Goal: Task Accomplishment & Management: Use online tool/utility

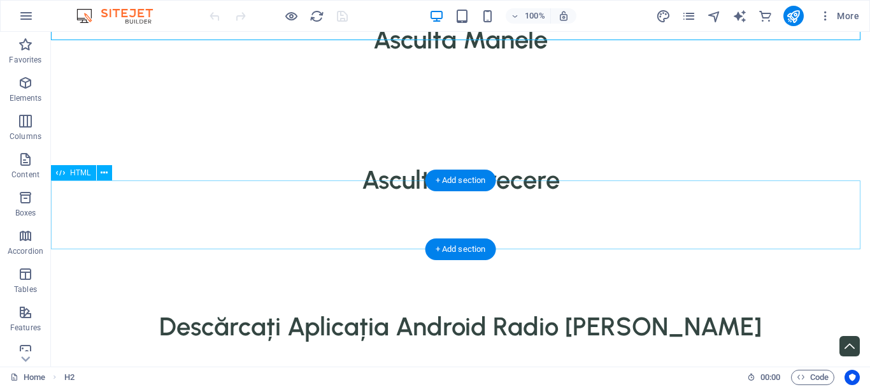
click at [187, 225] on div at bounding box center [460, 230] width 819 height 69
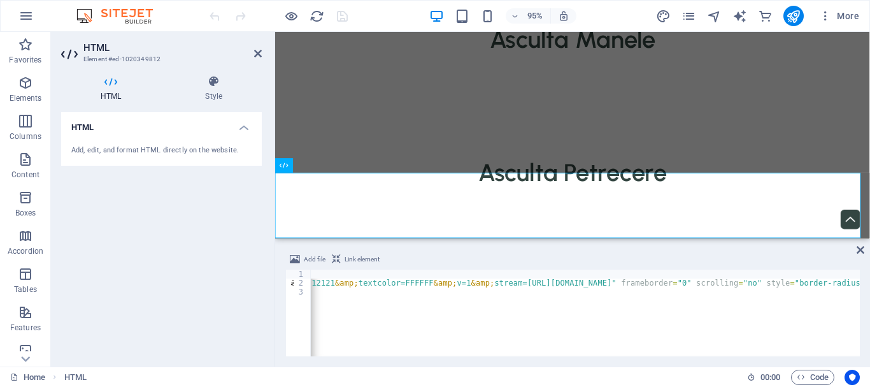
scroll to position [0, 524]
click at [754, 279] on div "<!-- MAGICSTREAMS - START EMBEDDED IFRAME HTML5 PLAYER --> < iframe width = "10…" at bounding box center [478, 320] width 1383 height 102
click at [537, 284] on div "<!-- MAGICSTREAMS - START EMBEDDED IFRAME HTML5 PLAYER --> < iframe width = "10…" at bounding box center [704, 320] width 1383 height 102
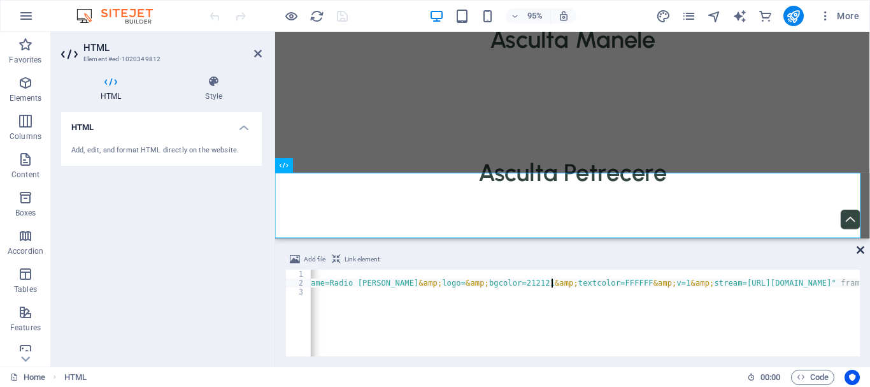
type textarea "<iframe width="100%" height="100" src="https://radioplayer.link/iframe/index.ph…"
click at [861, 250] on icon at bounding box center [861, 250] width 8 height 10
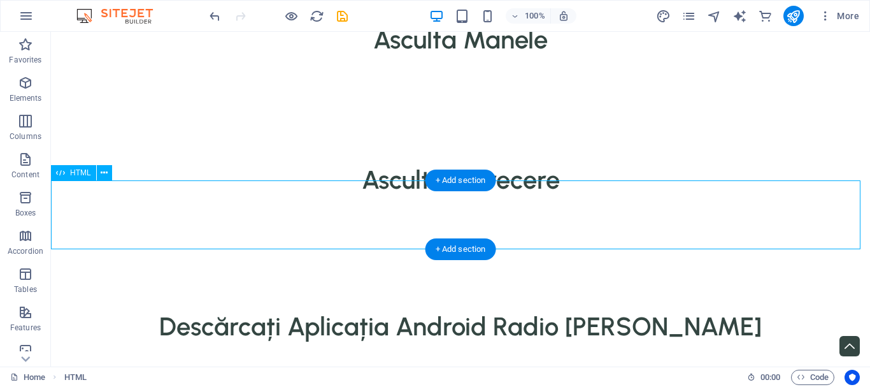
click at [131, 206] on div at bounding box center [460, 230] width 819 height 69
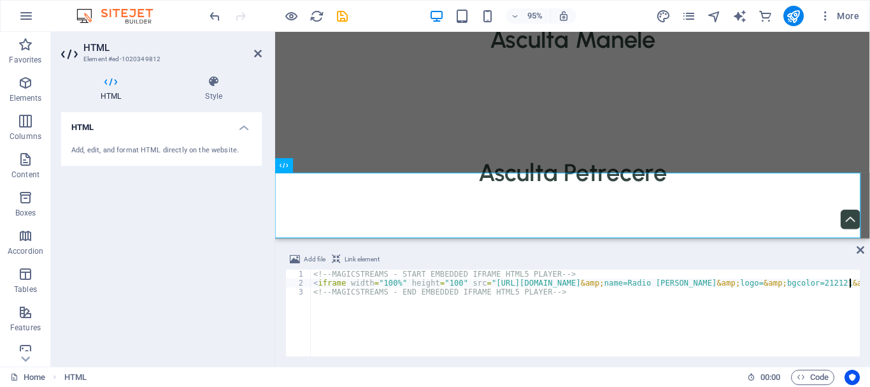
scroll to position [0, 0]
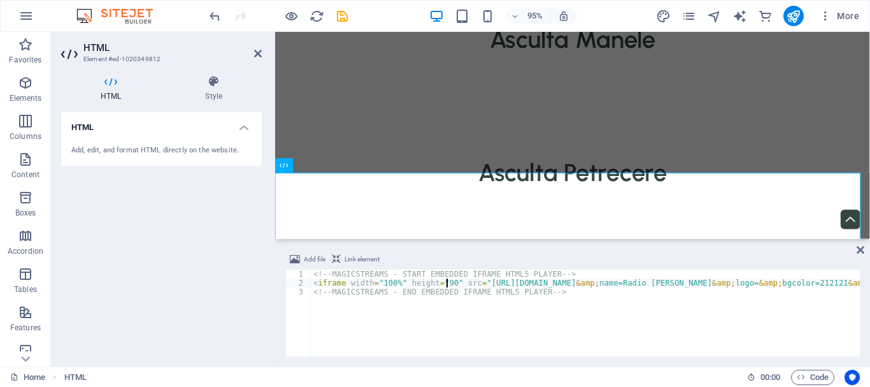
scroll to position [0, 11]
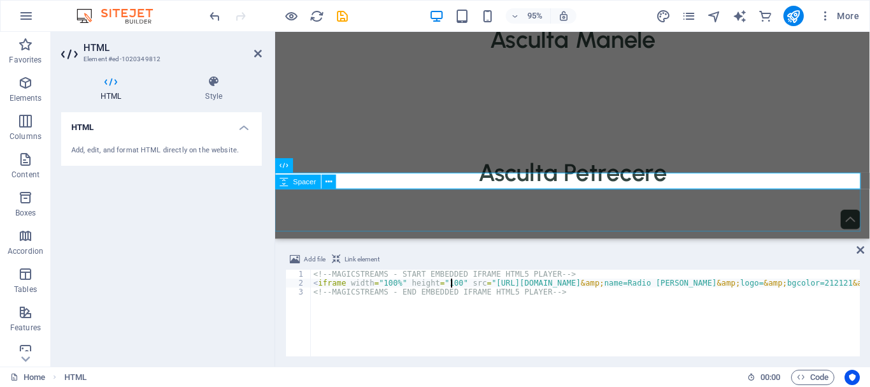
type textarea "<iframe width="100%" height="100" src="https://radioplayer.link/iframe/index.ph…"
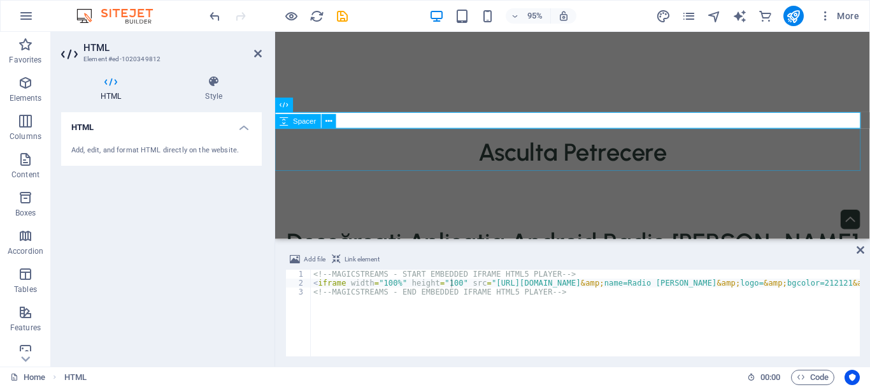
scroll to position [127, 0]
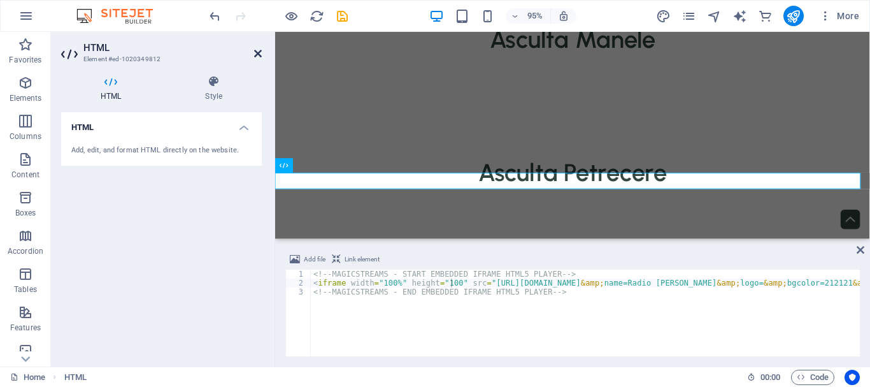
click at [259, 50] on icon at bounding box center [258, 53] width 8 height 10
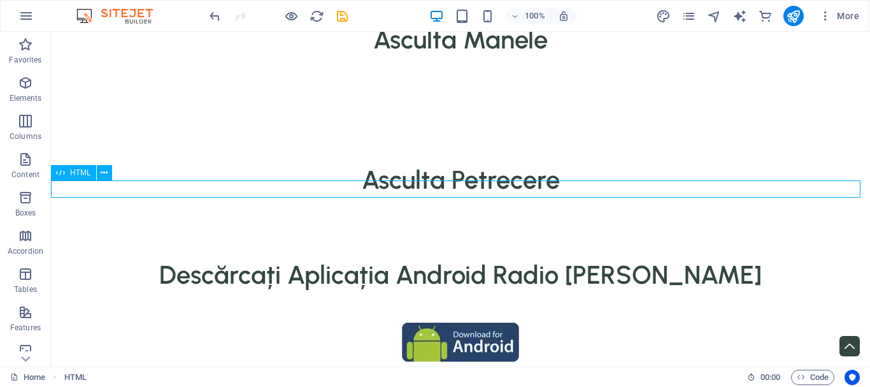
click at [111, 196] on div at bounding box center [460, 204] width 819 height 17
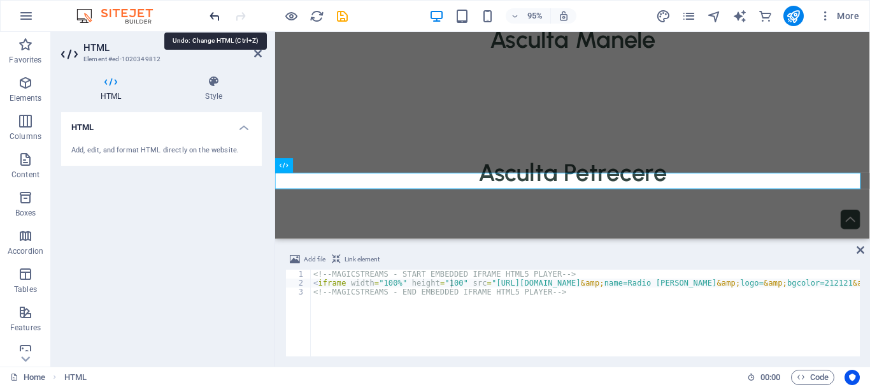
click at [214, 15] on icon "undo" at bounding box center [215, 16] width 15 height 15
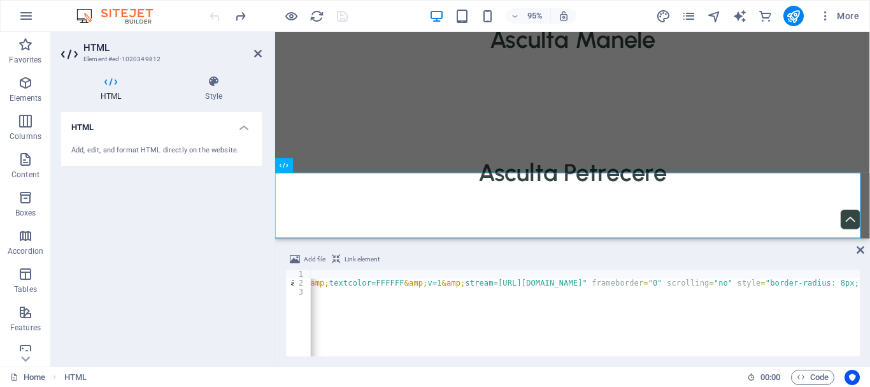
scroll to position [0, 557]
click at [723, 284] on div "<!-- MAGICSTREAMS - START EMBEDDED IFRAME HTML5 PLAYER --> < iframe width = "10…" at bounding box center [445, 320] width 1383 height 102
click at [580, 289] on div "<!-- MAGICSTREAMS - START EMBEDDED IFRAME HTML5 PLAYER --> < iframe width = "10…" at bounding box center [745, 320] width 1383 height 102
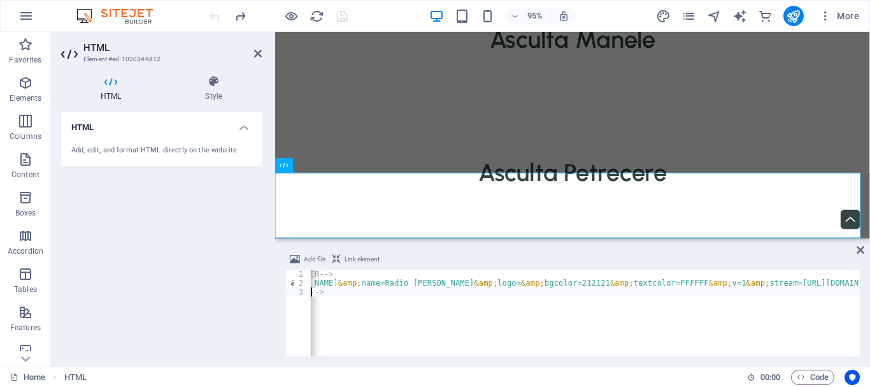
click at [592, 284] on div "<!-- MAGICSTREAMS - START EMBEDDED IFRAME HTML5 PLAYER --> < iframe width = "10…" at bounding box center [759, 320] width 1383 height 102
click at [592, 285] on div "<!-- MAGICSTREAMS - START EMBEDDED IFRAME HTML5 PLAYER --> < iframe width = "10…" at bounding box center [759, 320] width 1383 height 102
click at [594, 285] on div "<!-- MAGICSTREAMS - START EMBEDDED IFRAME HTML5 PLAYER --> < iframe width = "10…" at bounding box center [759, 320] width 1383 height 102
type textarea "<iframe width="100%" height="100" src="https://radioplayer.link/iframe/index.ph…"
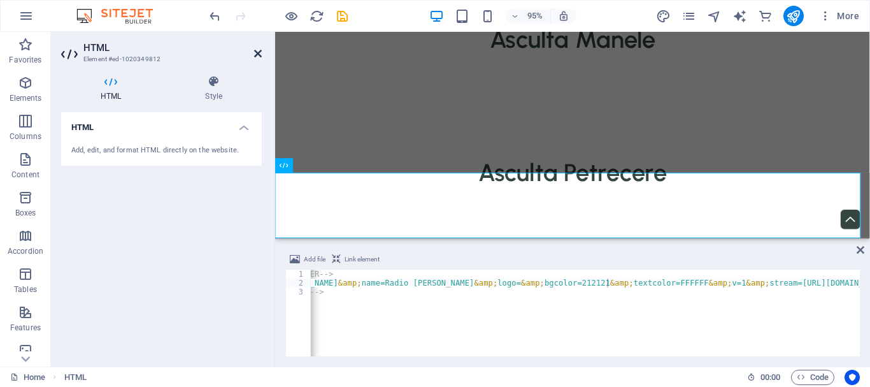
drag, startPoint x: 254, startPoint y: 52, endPoint x: 203, endPoint y: 20, distance: 60.1
click at [254, 52] on icon at bounding box center [258, 53] width 8 height 10
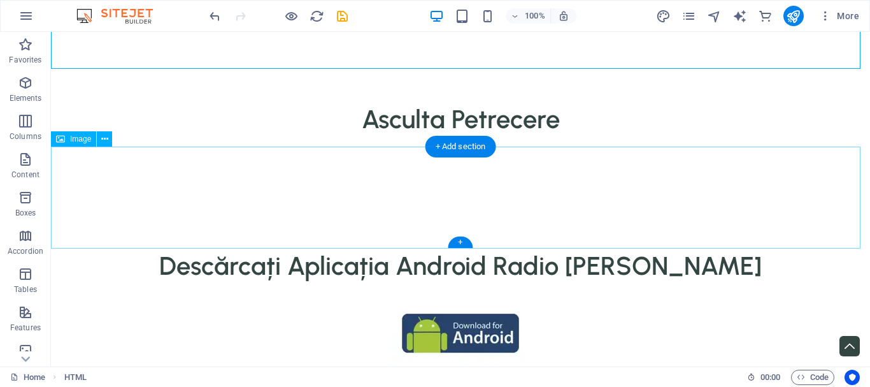
scroll to position [0, 0]
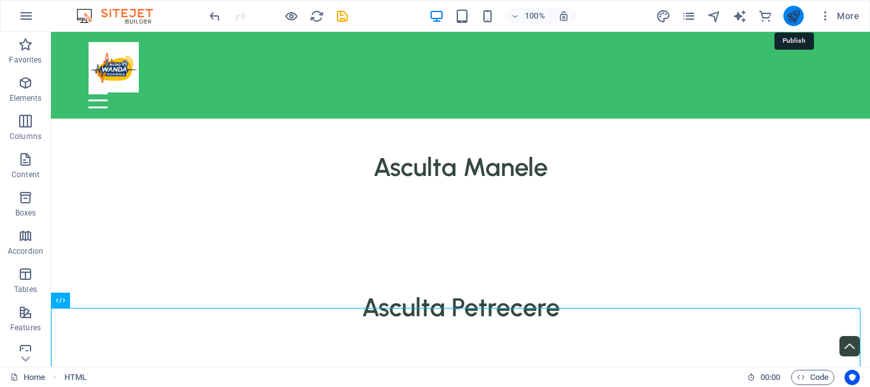
click at [795, 15] on icon "publish" at bounding box center [793, 16] width 15 height 15
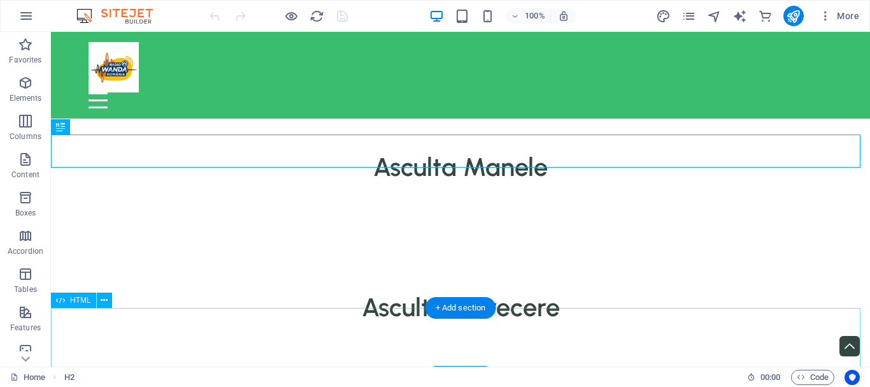
click at [264, 326] on div at bounding box center [460, 358] width 819 height 69
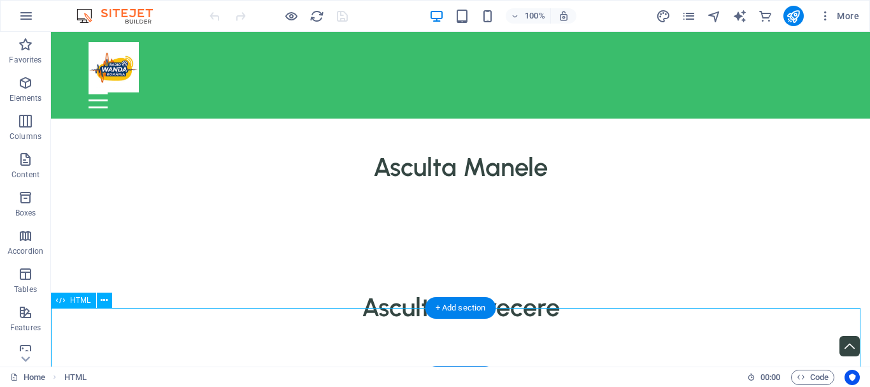
click at [258, 335] on div at bounding box center [460, 358] width 819 height 69
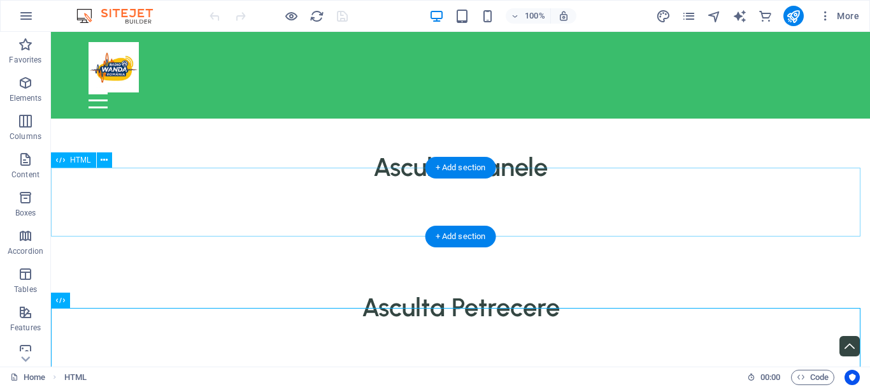
click at [248, 197] on div at bounding box center [460, 217] width 819 height 69
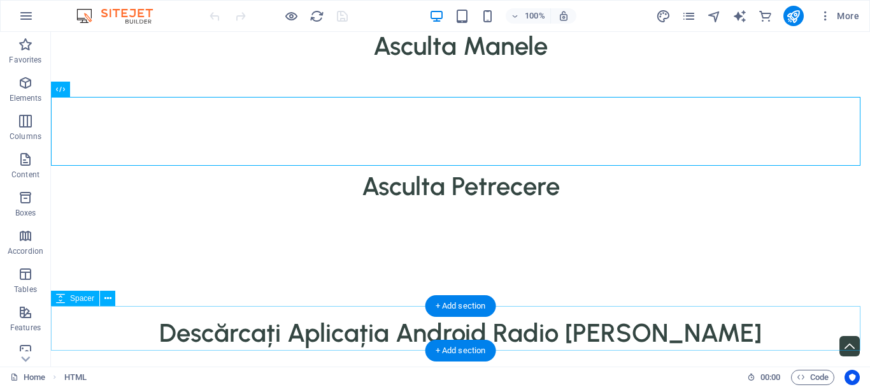
scroll to position [127, 0]
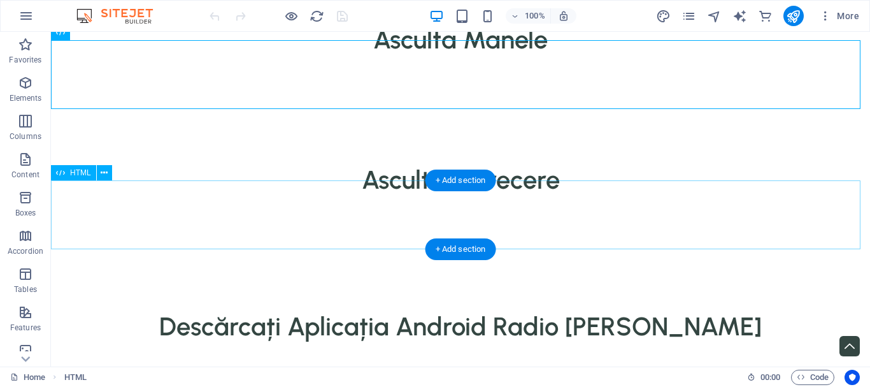
click at [150, 216] on div at bounding box center [460, 230] width 819 height 69
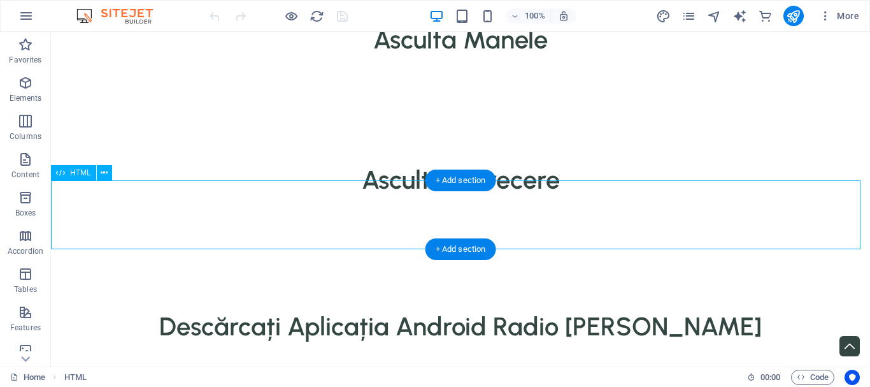
click at [150, 216] on div at bounding box center [460, 230] width 819 height 69
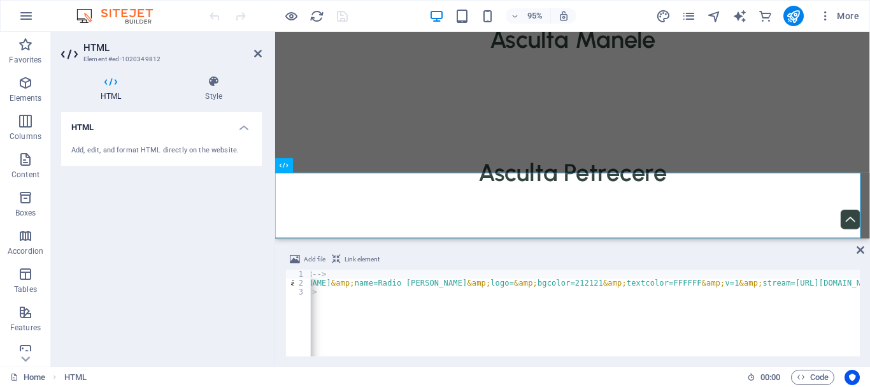
scroll to position [0, 251]
drag, startPoint x: 254, startPoint y: 53, endPoint x: 216, endPoint y: 32, distance: 43.3
click at [254, 53] on icon at bounding box center [258, 53] width 8 height 10
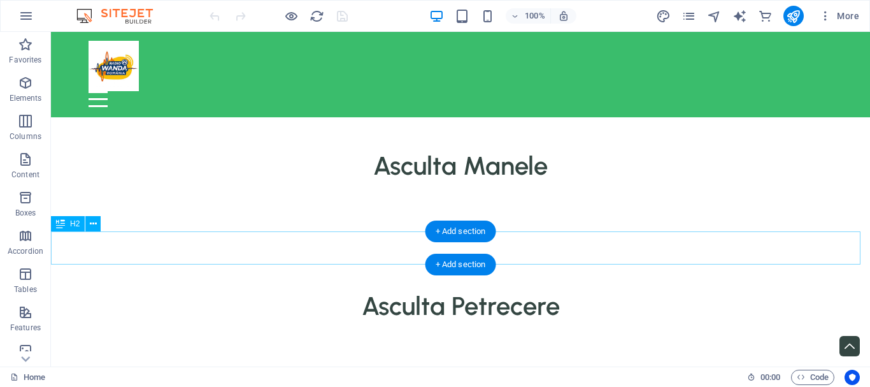
scroll to position [0, 0]
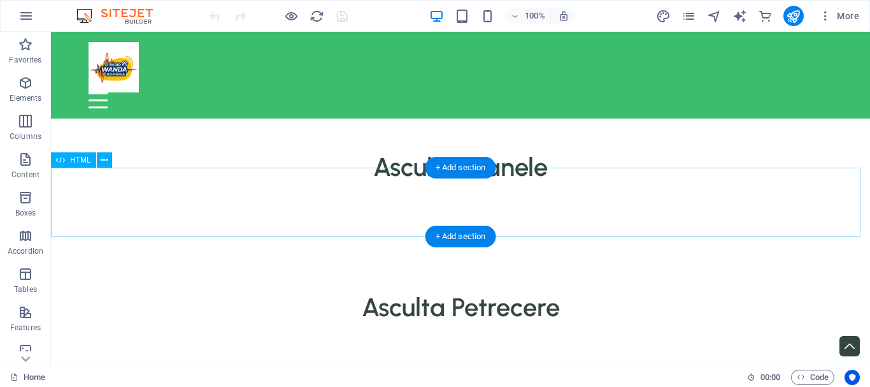
click at [264, 192] on div at bounding box center [460, 217] width 819 height 69
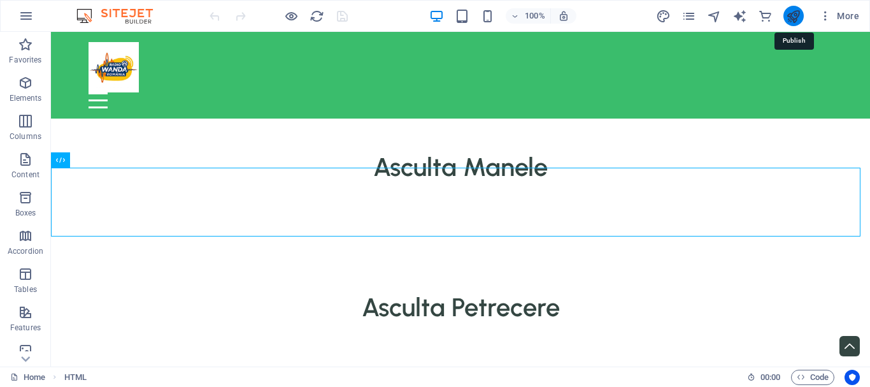
click at [793, 14] on icon "publish" at bounding box center [793, 16] width 15 height 15
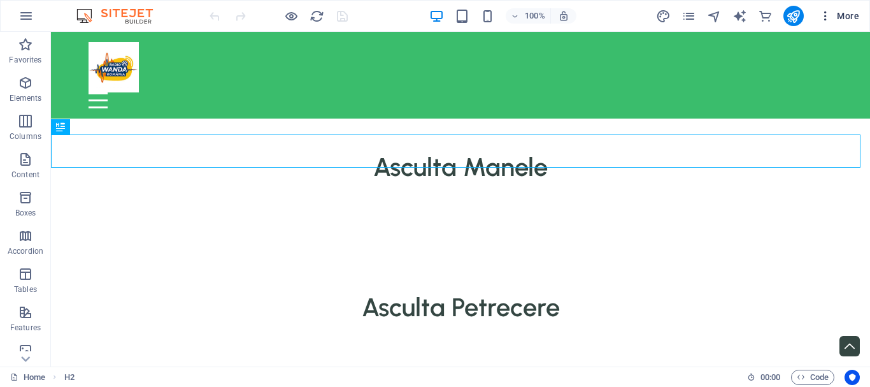
click at [826, 18] on icon "button" at bounding box center [825, 16] width 13 height 13
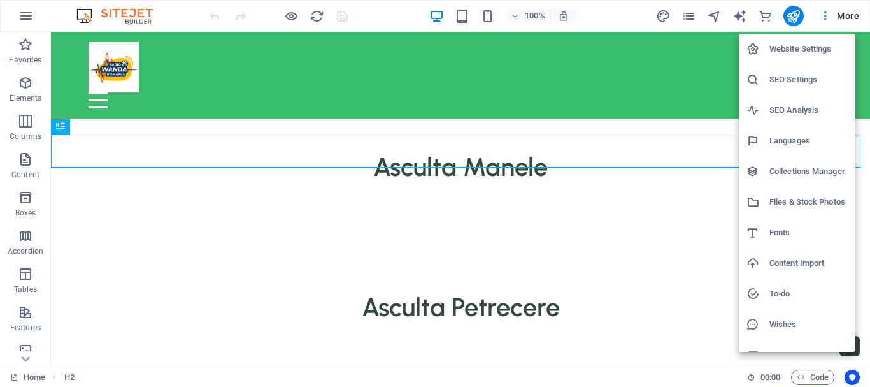
click at [793, 50] on h6 "Website Settings" at bounding box center [809, 48] width 78 height 15
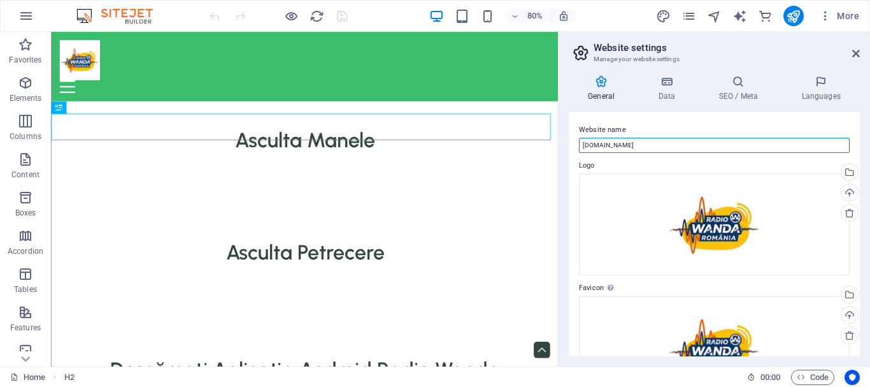
click at [635, 140] on input "[DOMAIN_NAME]" at bounding box center [714, 145] width 271 height 15
type input "r"
type input "Radio Wanda Ramania"
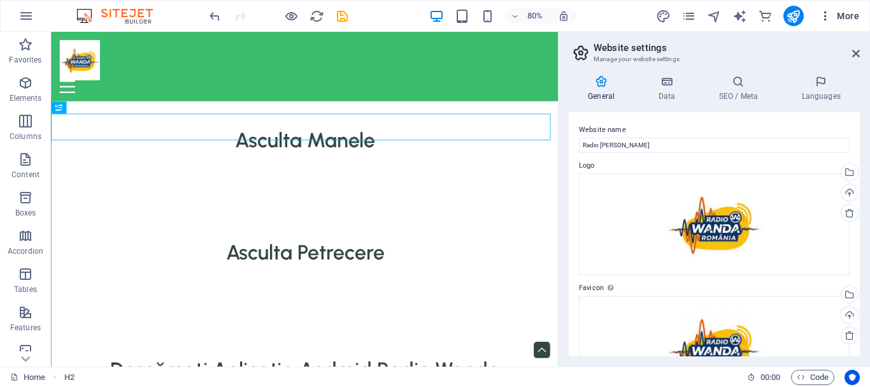
click at [823, 10] on icon "button" at bounding box center [825, 16] width 13 height 13
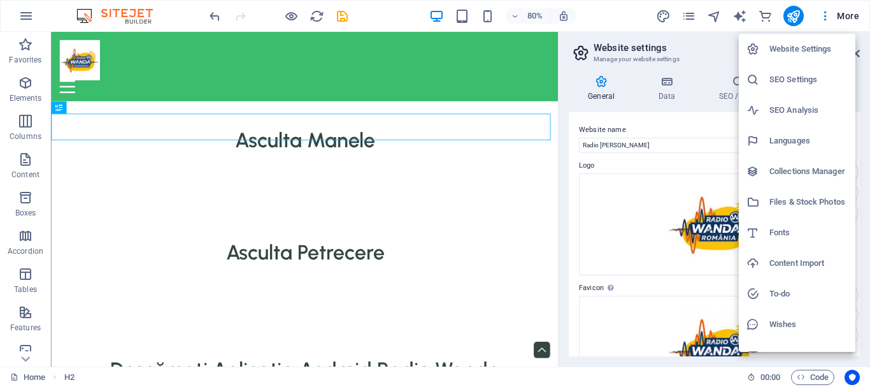
click at [788, 75] on h6 "SEO Settings" at bounding box center [809, 79] width 78 height 15
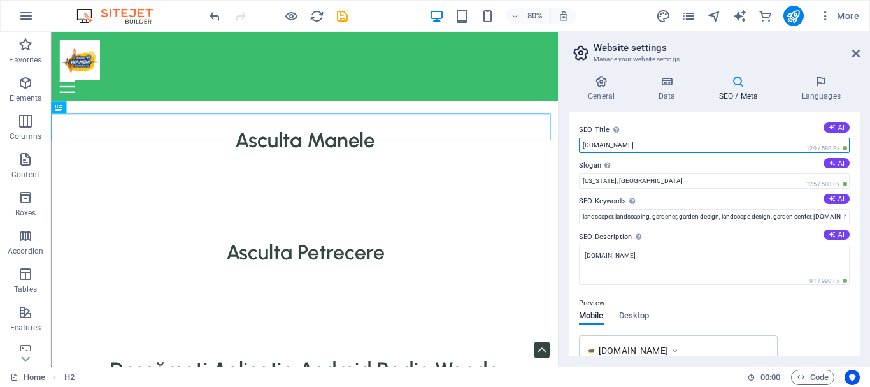
drag, startPoint x: 700, startPoint y: 169, endPoint x: 666, endPoint y: 175, distance: 34.4
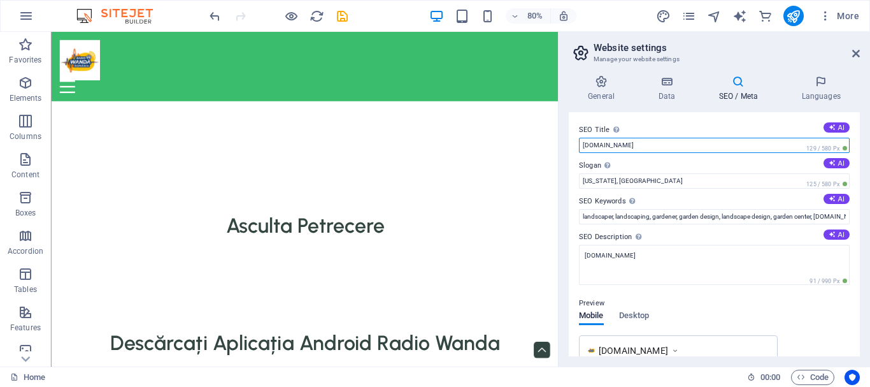
click at [657, 147] on input "[DOMAIN_NAME]" at bounding box center [714, 145] width 271 height 15
type input "r"
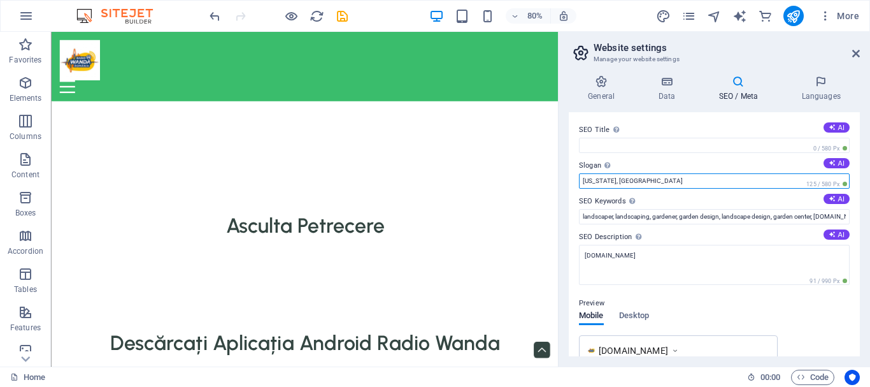
click at [623, 175] on input "New York, NY" at bounding box center [714, 180] width 271 height 15
type input "N"
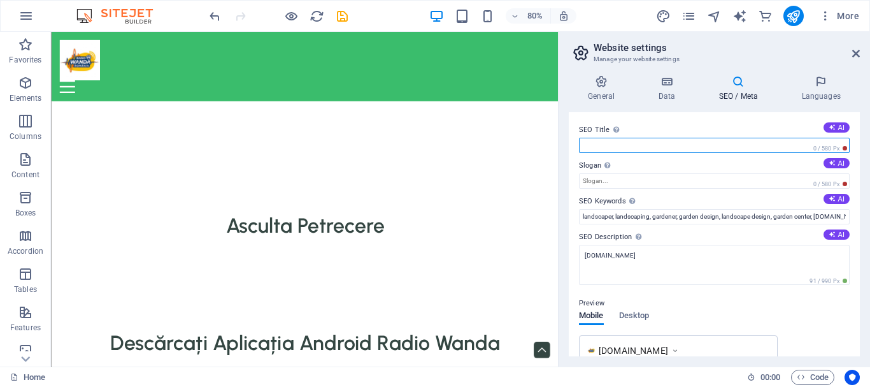
click at [602, 142] on input "SEO Title The title of your website - make it something that stands out in sear…" at bounding box center [714, 145] width 271 height 15
type input "Radio Wanda Romania"
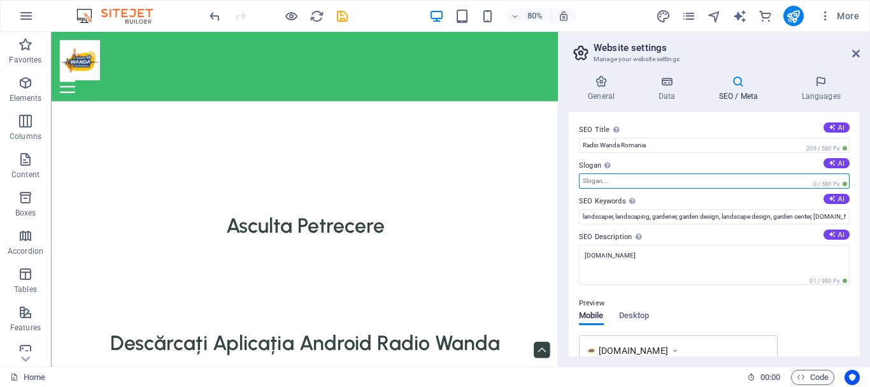
click at [598, 179] on input "Slogan The slogan of your website. AI" at bounding box center [714, 180] width 271 height 15
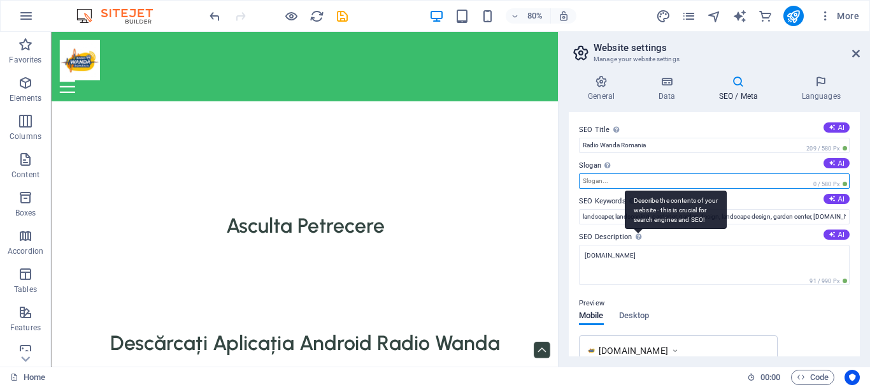
type input "Post Radio"
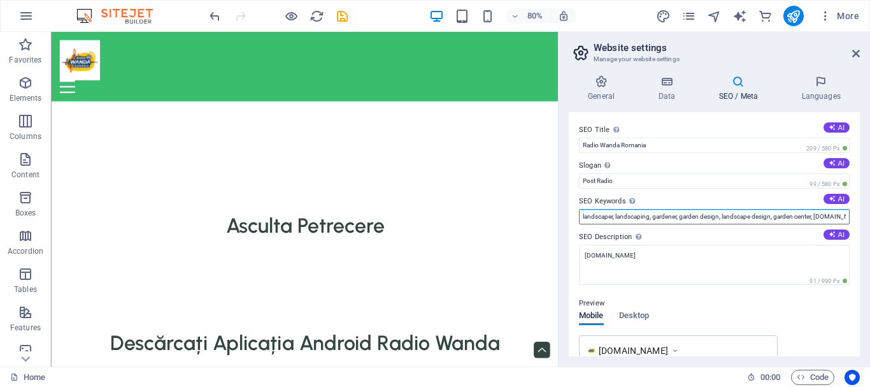
scroll to position [0, 57]
drag, startPoint x: 581, startPoint y: 217, endPoint x: 855, endPoint y: 238, distance: 274.8
click at [855, 238] on div "SEO Title The title of your website - make it something that stands out in sear…" at bounding box center [714, 234] width 291 height 244
type input "r"
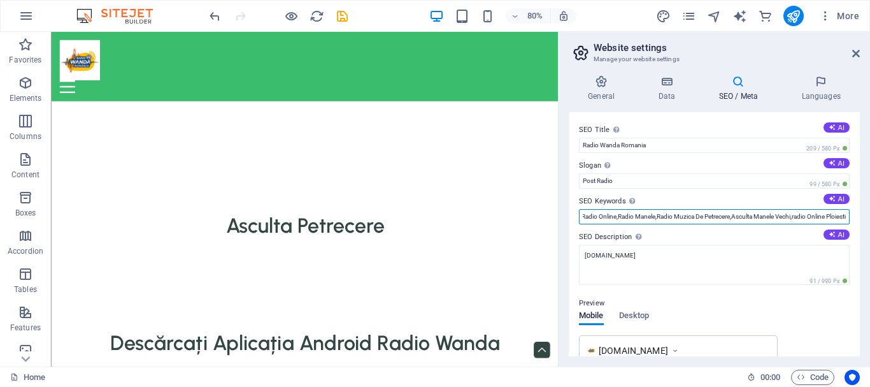
scroll to position [0, 101]
click at [787, 218] on input "Radio Wanda Roamnia,Post De Radio Online,Radio Manele,Radio Muzica De Petrecere…" at bounding box center [714, 216] width 271 height 15
click at [788, 218] on input "Radio Wanda Roamnia,Post De Radio Online,Radio Manele,Radio Muzica De Petrecere…" at bounding box center [714, 216] width 271 height 15
click at [789, 218] on input "Radio Wanda Roamnia,Post De Radio Online,Radio Manele,Radio Muzica De Petrecere…" at bounding box center [714, 216] width 271 height 15
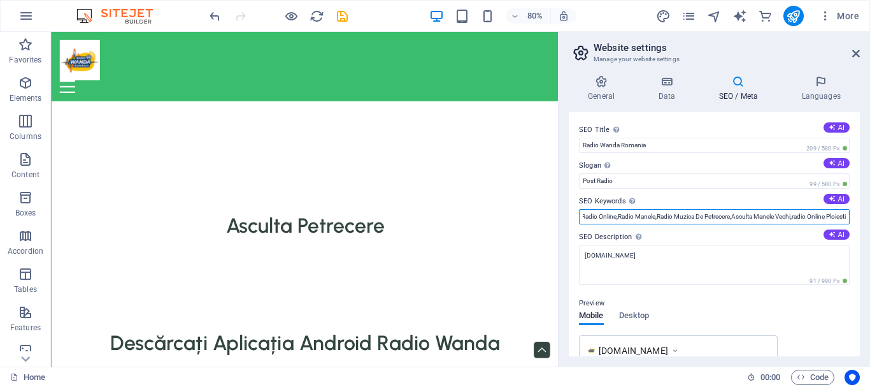
click at [789, 218] on input "Radio Wanda Roamnia,Post De Radio Online,Radio Manele,Radio Muzica De Petrecere…" at bounding box center [714, 216] width 271 height 15
drag, startPoint x: 835, startPoint y: 219, endPoint x: 851, endPoint y: 220, distance: 16.6
click at [850, 220] on div "SEO Title The title of your website - make it something that stands out in sear…" at bounding box center [714, 234] width 291 height 244
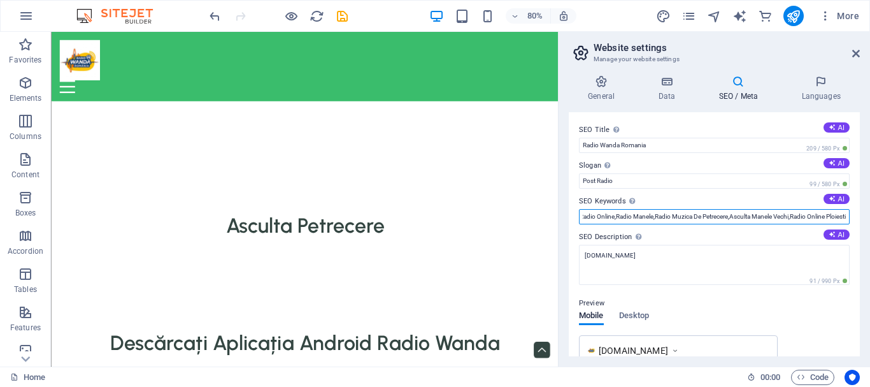
click at [845, 215] on input "Radio Wanda Roamnia,Post De Radio Online,Radio Manele,Radio Muzica De Petrecere…" at bounding box center [714, 216] width 271 height 15
click at [843, 220] on input "Radio Wanda Roamnia,Post De Radio Online,Radio Manele,Radio Muzica De Petrecere…" at bounding box center [714, 216] width 271 height 15
type input "Radio Wanda Roamnia,Post De Radio Online,Radio Manele,Radio Muzica De Petrecere…"
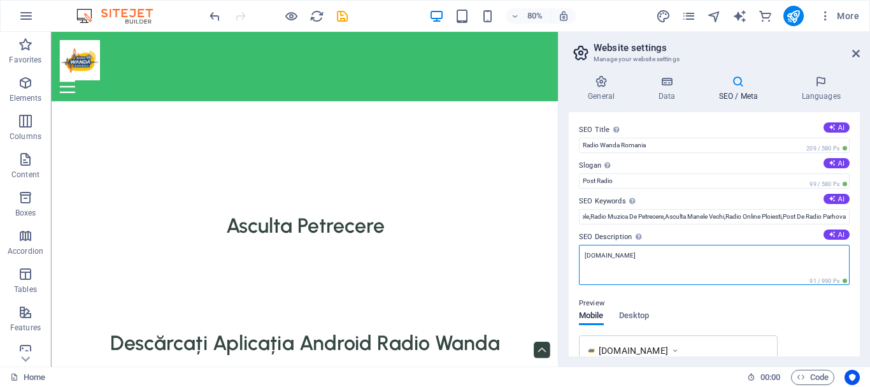
scroll to position [0, 0]
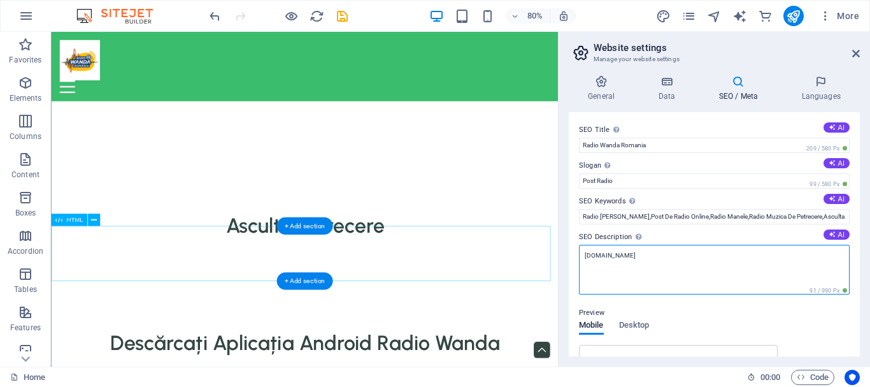
drag, startPoint x: 684, startPoint y: 285, endPoint x: 640, endPoint y: 311, distance: 50.6
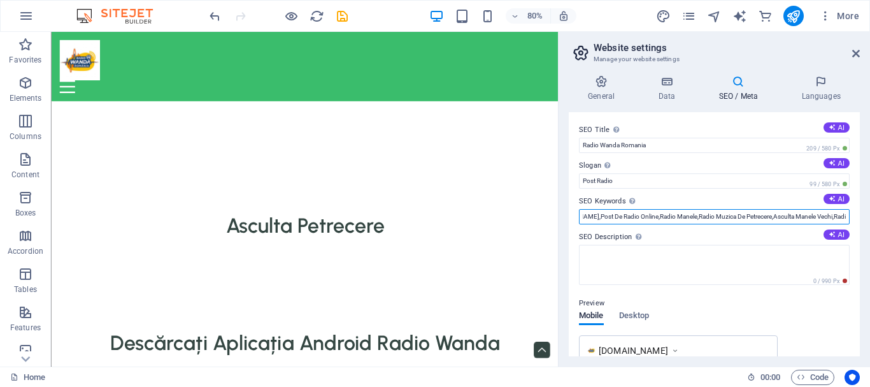
scroll to position [0, 169]
drag, startPoint x: 580, startPoint y: 215, endPoint x: 870, endPoint y: 221, distance: 289.3
click at [870, 221] on div "General Data SEO / Meta Languages Website name Radio Wanda Ramania Logo Drag fi…" at bounding box center [715, 215] width 312 height 301
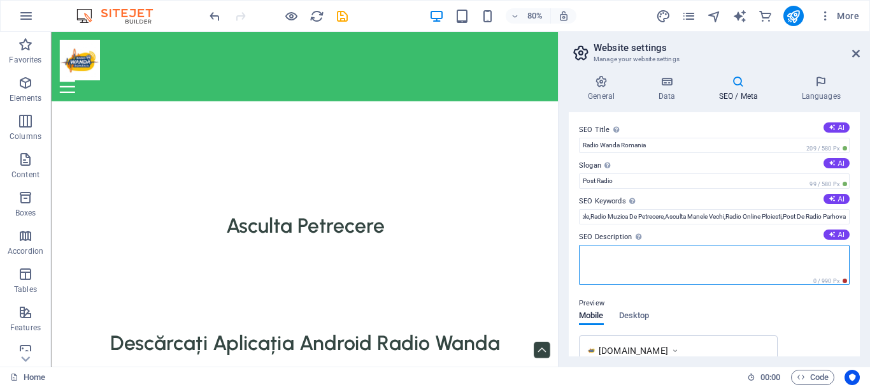
scroll to position [0, 0]
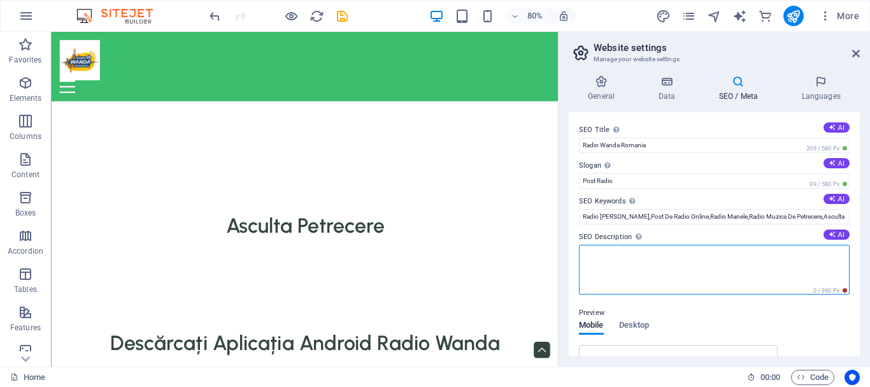
paste textarea "Radio Wanda Roamnia,Post De Radio Online,Radio Manele,Radio Muzica De Petrecere…"
type textarea "Radio Wanda Roamnia,Post De Radio Online,Radio Manele,Radio Muzica De Petrecere…"
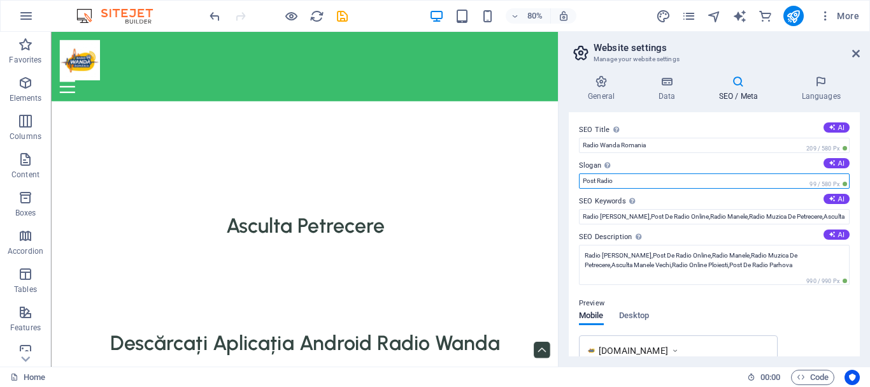
click at [622, 180] on input "Post Radio" at bounding box center [714, 180] width 271 height 15
type input "P"
type input "Radio Wanda Romania"
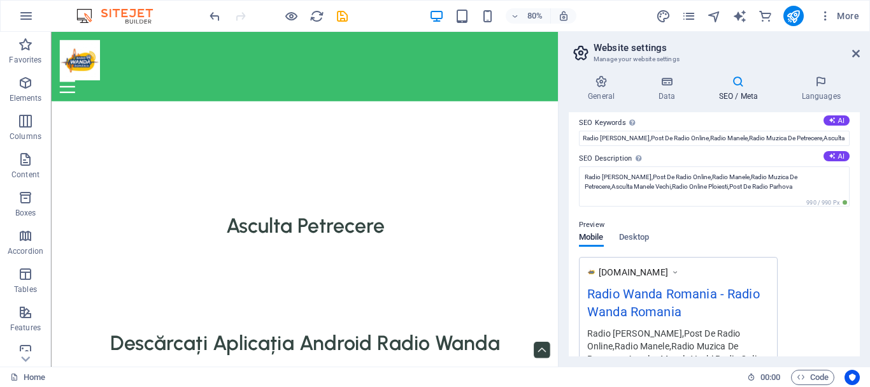
scroll to position [64, 0]
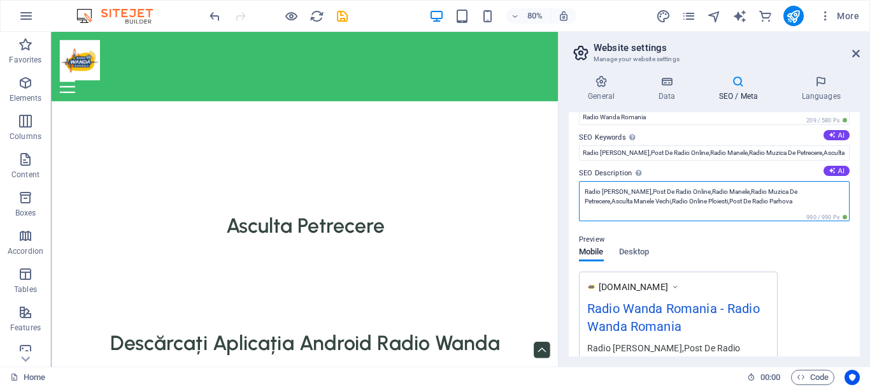
click at [809, 198] on textarea "Radio Wanda Roamnia,Post De Radio Online,Radio Manele,Radio Muzica De Petrecere…" at bounding box center [714, 201] width 271 height 40
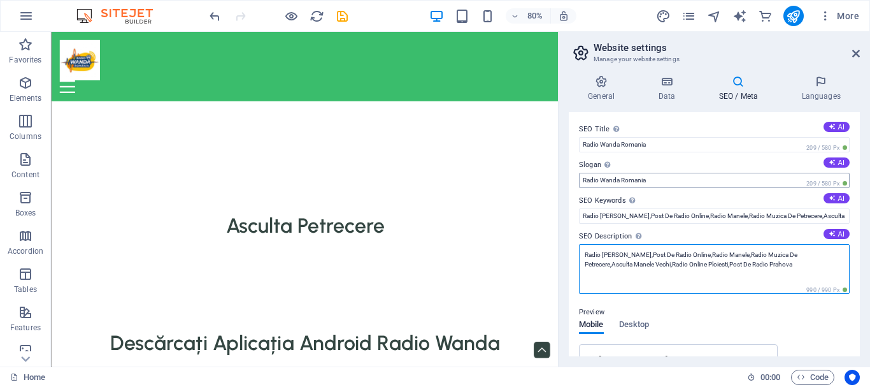
scroll to position [0, 0]
type textarea "Radio Wanda Roamnia,Post De Radio Online,Radio Manele,Radio Muzica De Petrecere…"
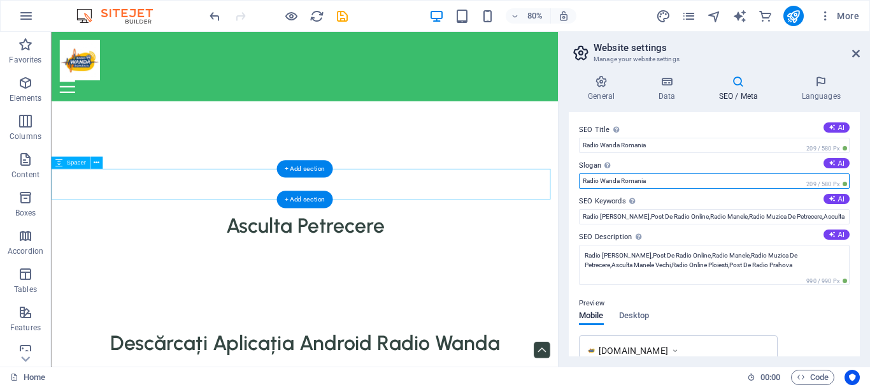
drag, startPoint x: 706, startPoint y: 209, endPoint x: 660, endPoint y: 212, distance: 45.9
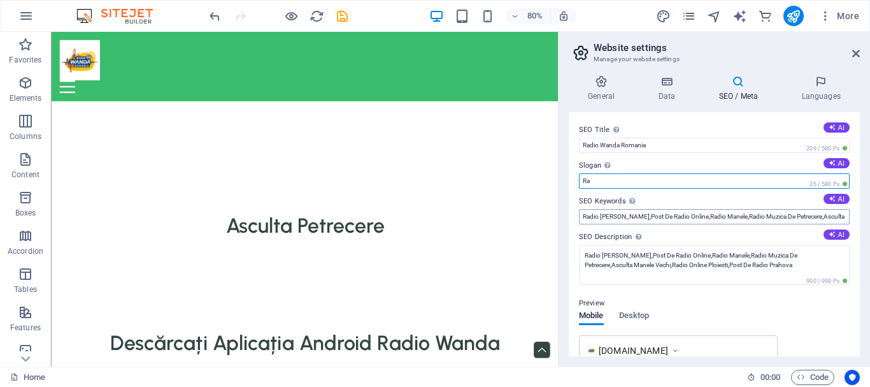
type input "R"
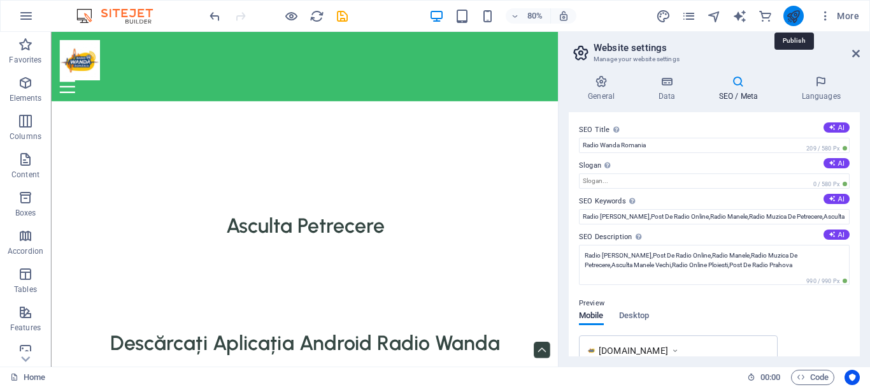
click at [793, 15] on icon "publish" at bounding box center [793, 16] width 15 height 15
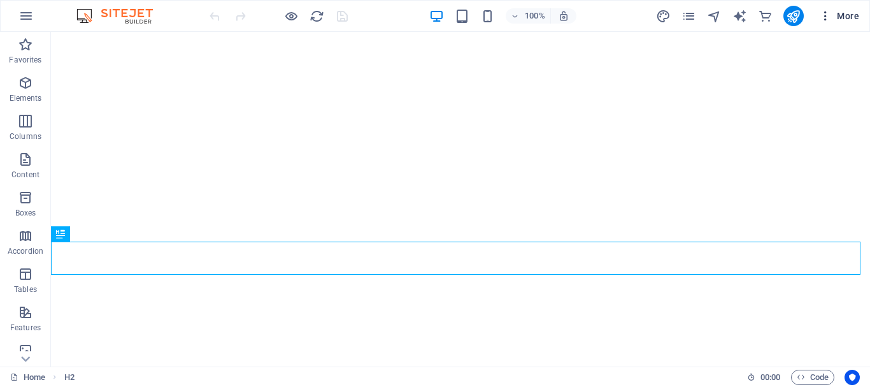
click at [828, 15] on icon "button" at bounding box center [825, 16] width 13 height 13
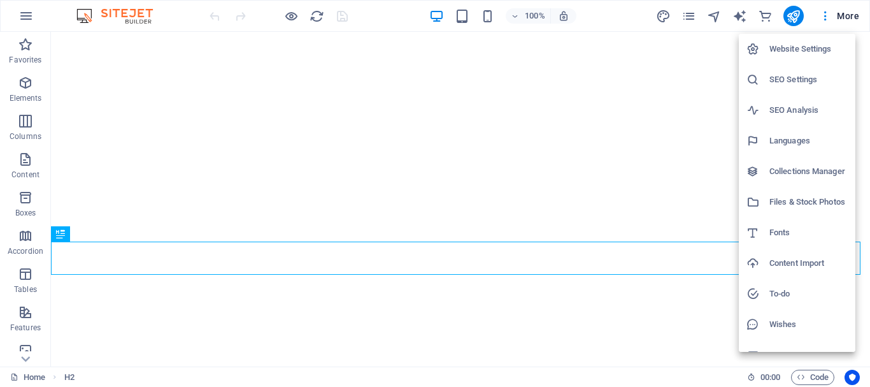
click at [789, 51] on h6 "Website Settings" at bounding box center [809, 48] width 78 height 15
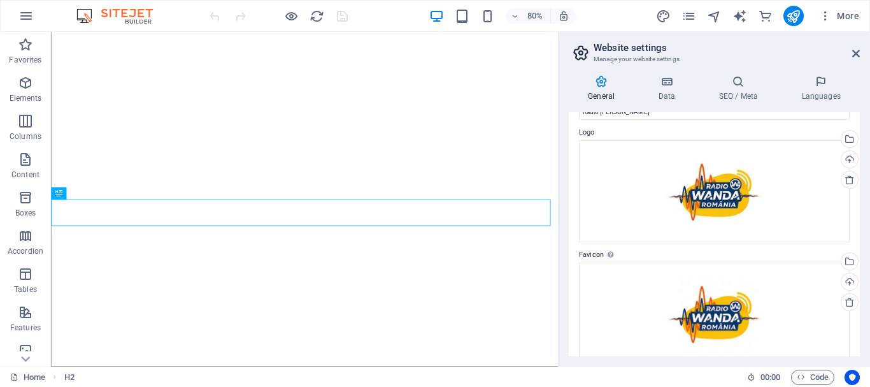
scroll to position [1, 0]
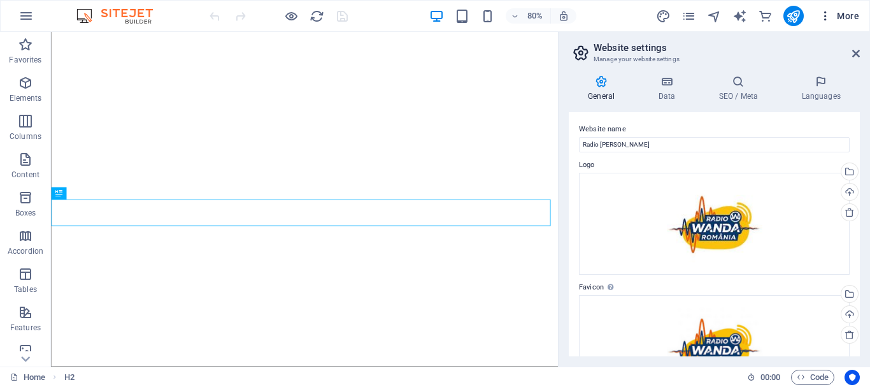
click at [833, 20] on span "More" at bounding box center [839, 16] width 40 height 13
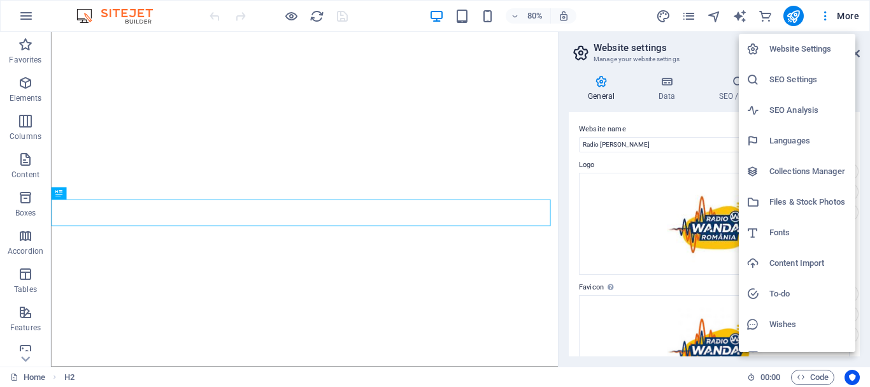
click at [776, 82] on h6 "SEO Settings" at bounding box center [809, 79] width 78 height 15
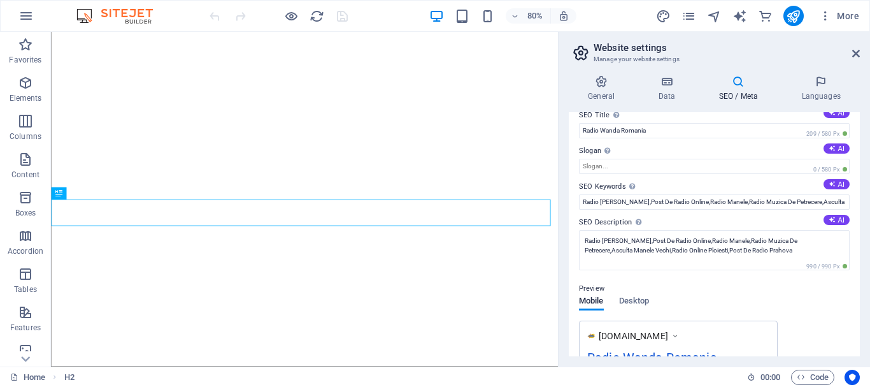
scroll to position [8, 0]
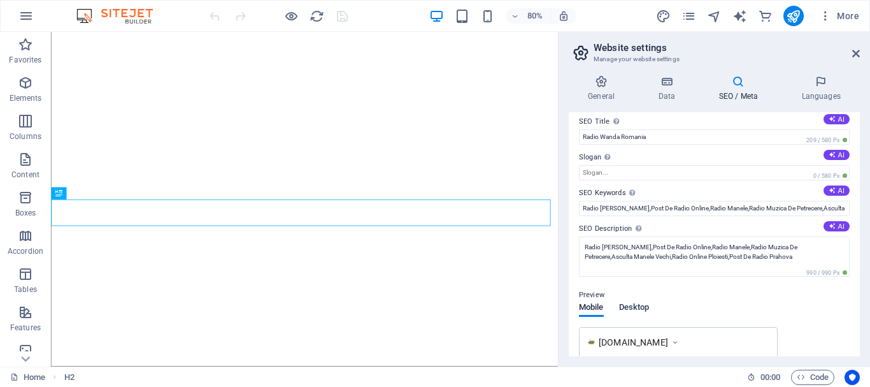
click at [628, 305] on span "Desktop" at bounding box center [634, 308] width 31 height 18
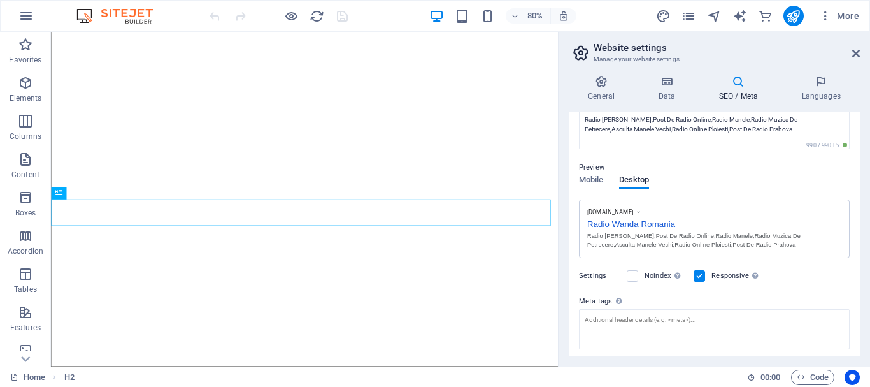
click at [593, 173] on p "Preview" at bounding box center [591, 167] width 25 height 15
click at [599, 175] on span "Mobile" at bounding box center [591, 181] width 25 height 18
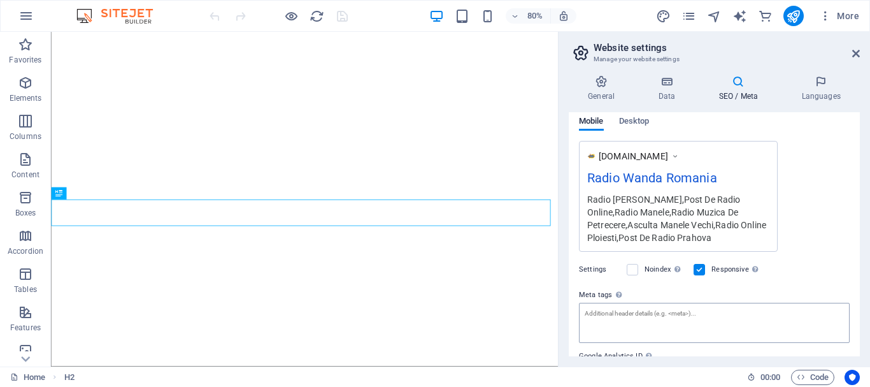
scroll to position [263, 0]
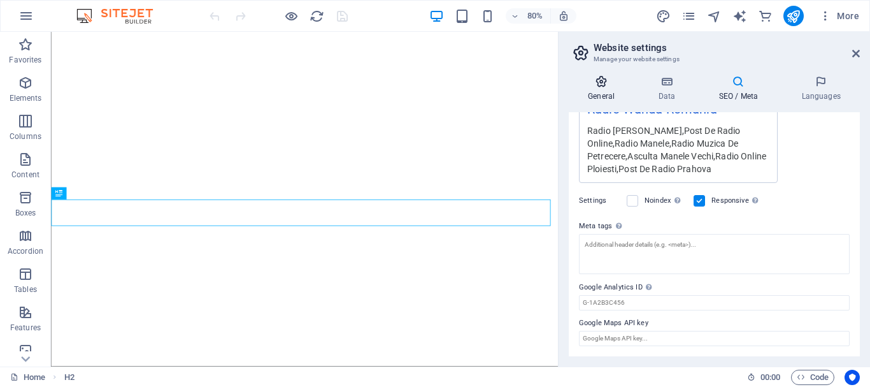
click at [605, 87] on icon at bounding box center [601, 81] width 65 height 13
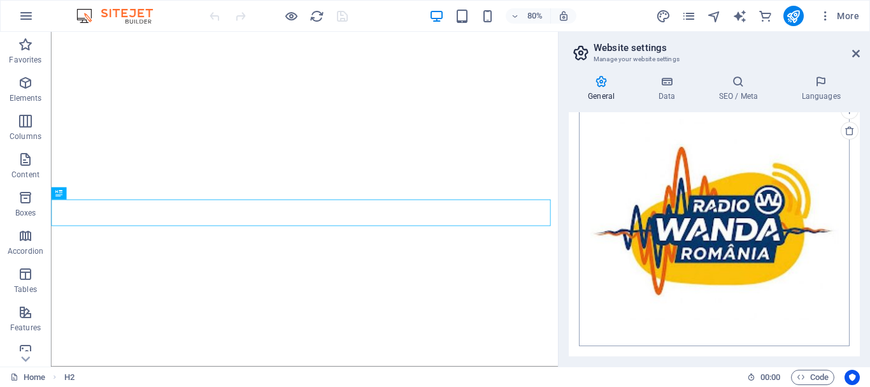
scroll to position [0, 0]
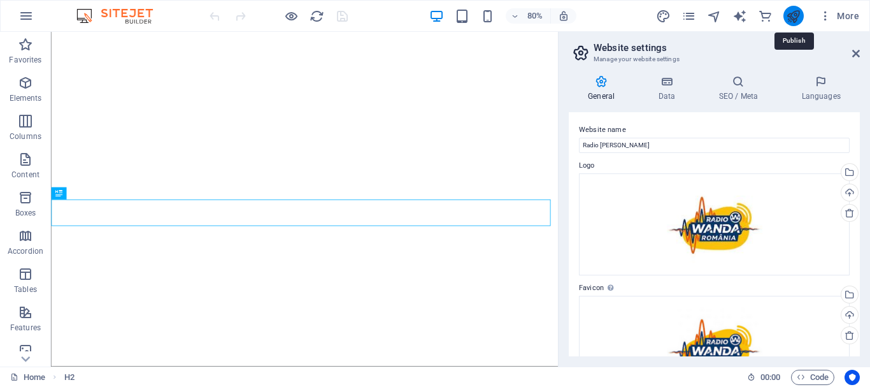
click at [797, 18] on icon "publish" at bounding box center [793, 16] width 15 height 15
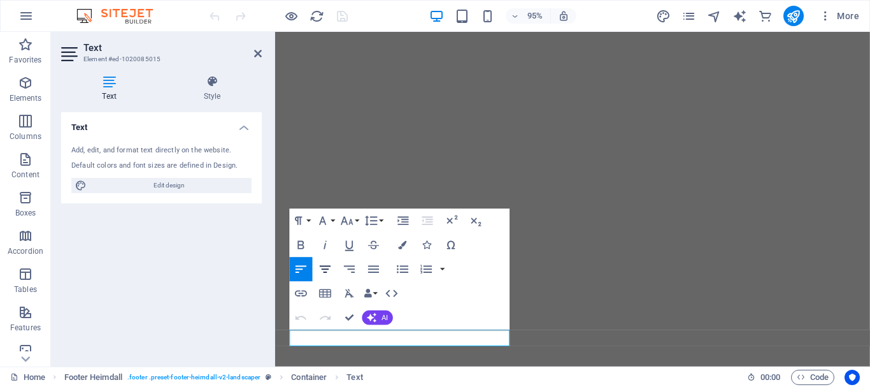
click at [322, 271] on icon "button" at bounding box center [325, 269] width 15 height 15
click at [340, 273] on button "Align Right" at bounding box center [349, 269] width 23 height 24
click at [316, 265] on button "Align Center" at bounding box center [325, 269] width 23 height 24
click at [306, 263] on icon "button" at bounding box center [301, 269] width 15 height 15
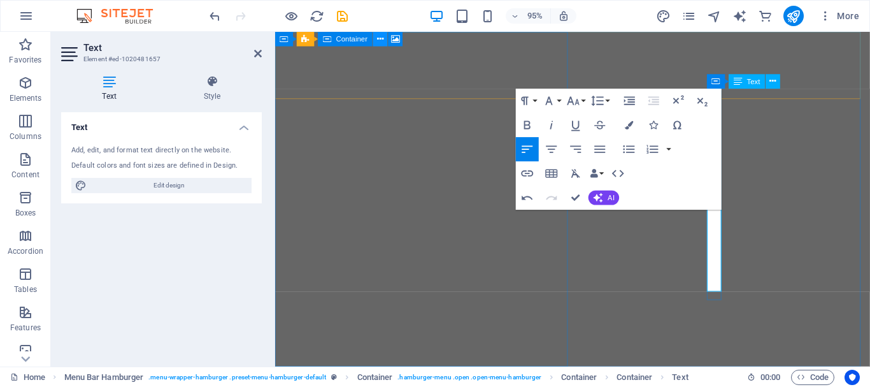
click at [380, 40] on icon at bounding box center [380, 38] width 6 height 13
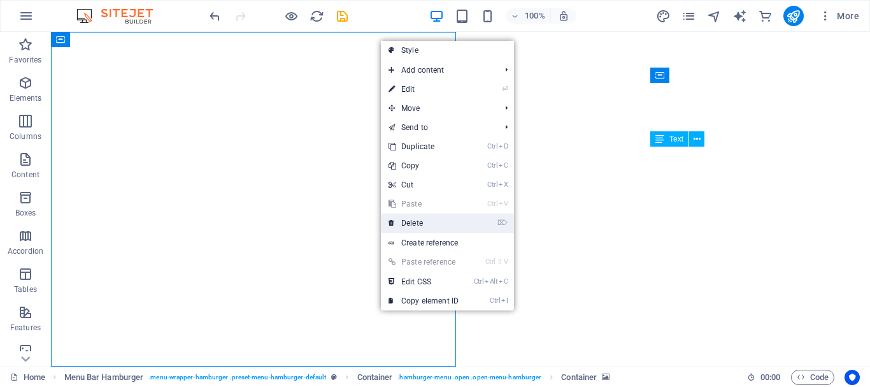
click at [410, 221] on link "⌦ Delete" at bounding box center [423, 222] width 85 height 19
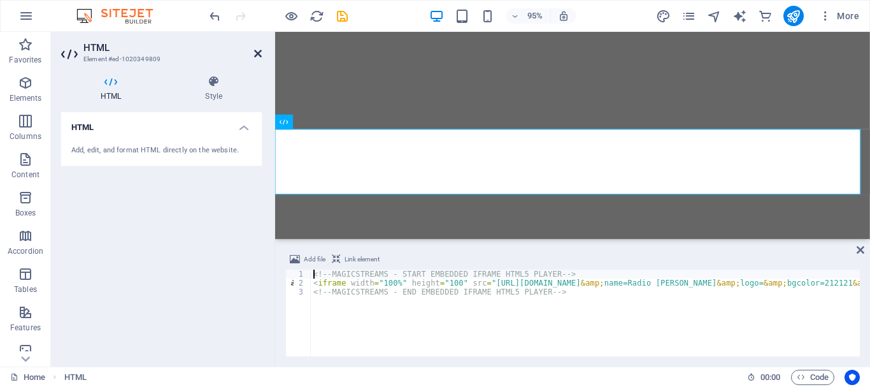
click at [256, 55] on icon at bounding box center [258, 53] width 8 height 10
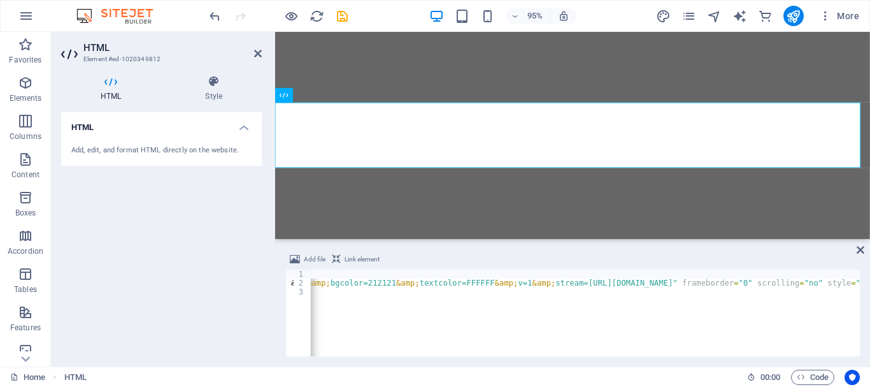
scroll to position [0, 475]
click at [261, 55] on icon at bounding box center [258, 53] width 8 height 10
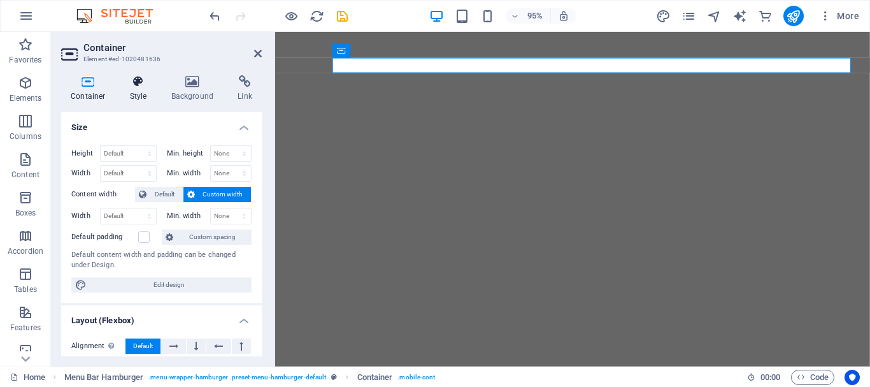
click at [138, 88] on h4 "Style" at bounding box center [140, 88] width 41 height 27
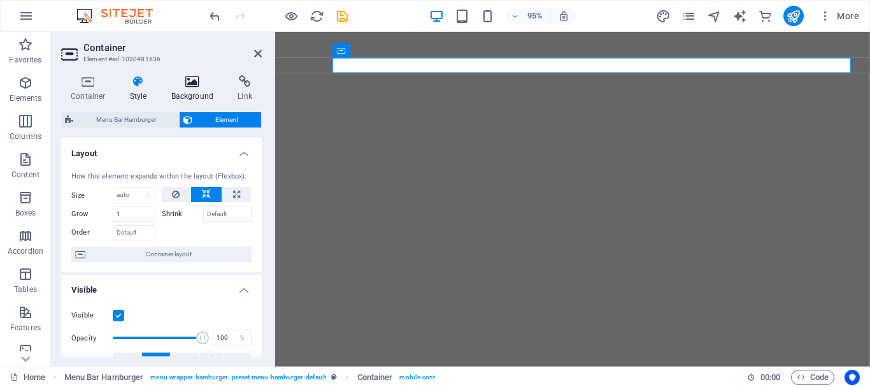
click at [196, 79] on icon at bounding box center [193, 81] width 62 height 13
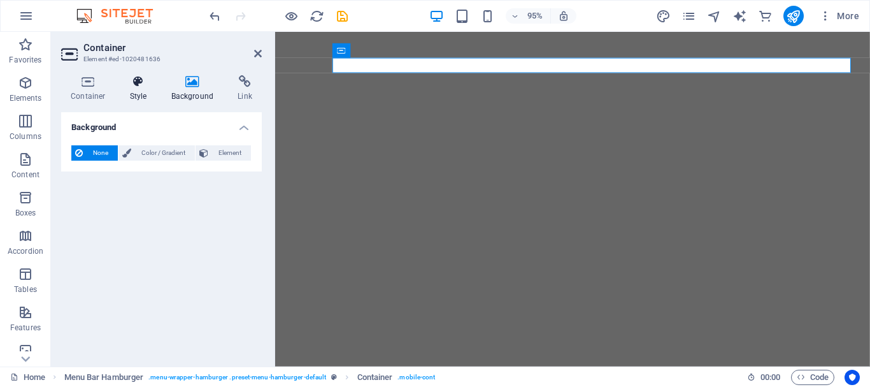
click at [143, 87] on icon at bounding box center [138, 81] width 36 height 13
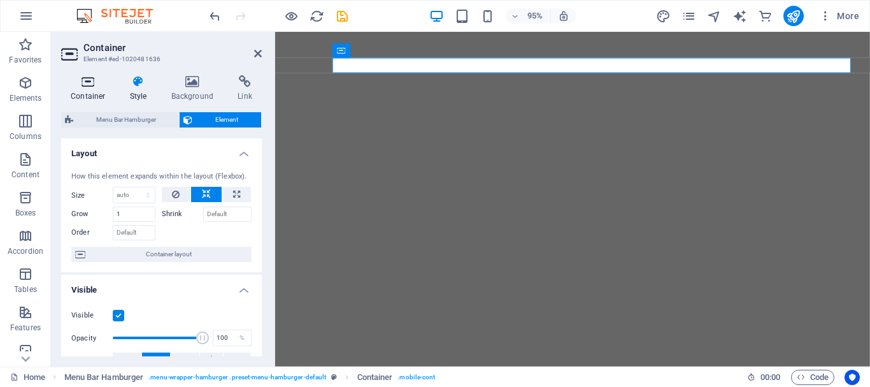
click at [92, 90] on h4 "Container" at bounding box center [90, 88] width 59 height 27
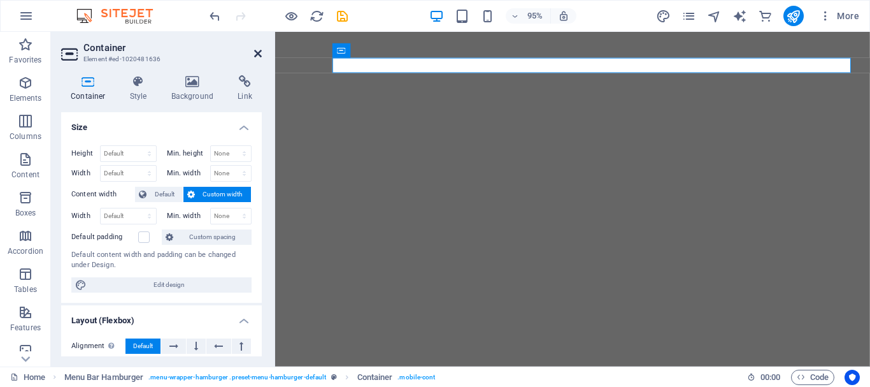
click at [257, 52] on icon at bounding box center [258, 53] width 8 height 10
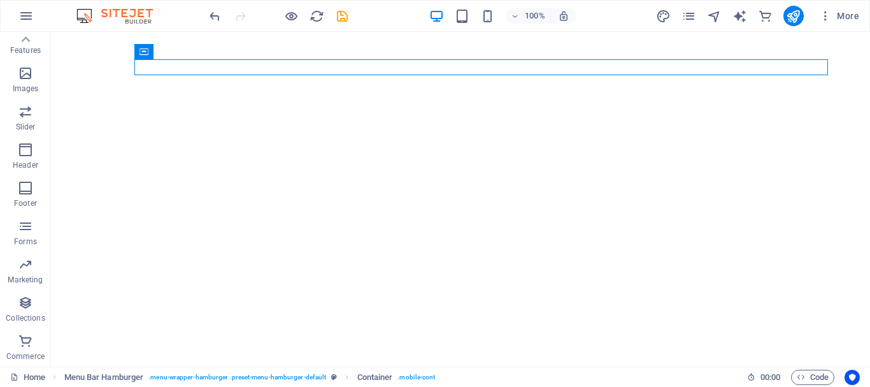
scroll to position [0, 0]
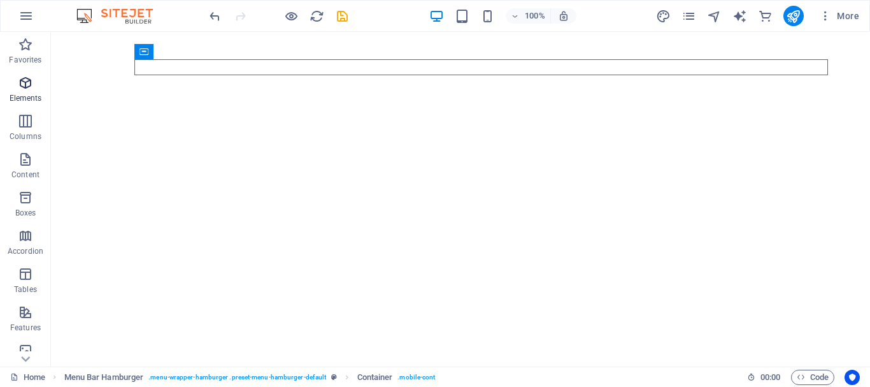
click at [24, 83] on icon "button" at bounding box center [25, 82] width 15 height 15
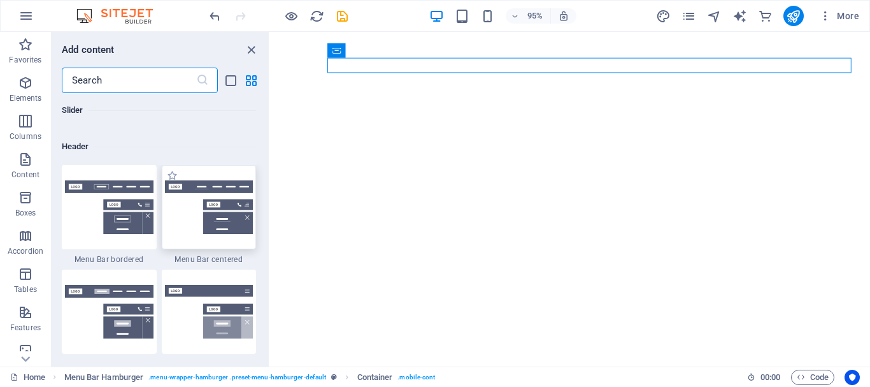
scroll to position [7736, 0]
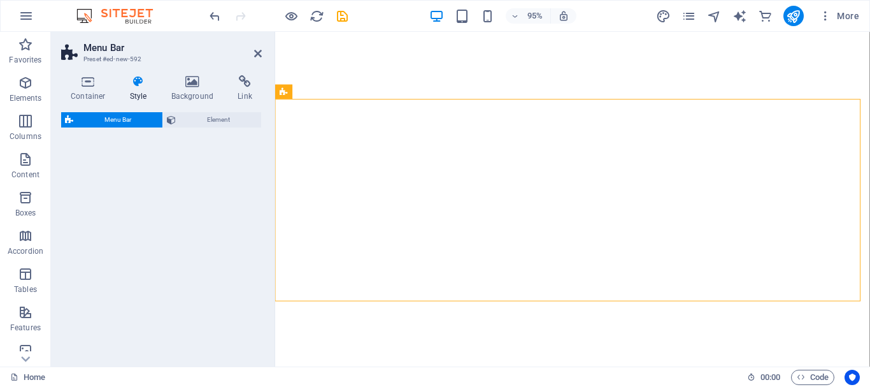
select select "rem"
select select "preset-menu-v2-centered"
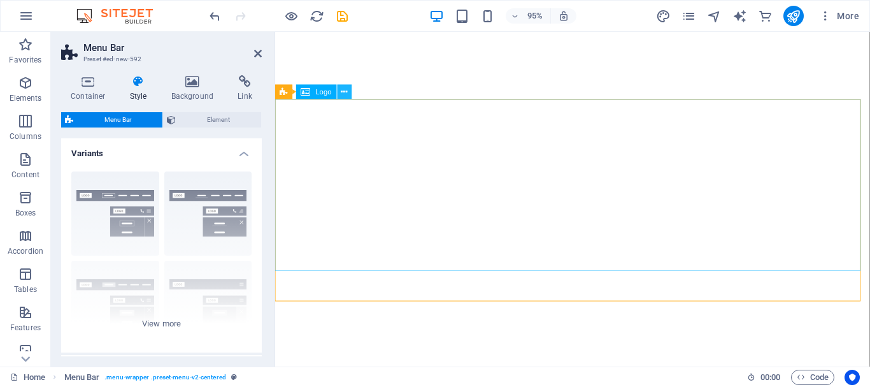
click at [350, 93] on button at bounding box center [345, 92] width 15 height 15
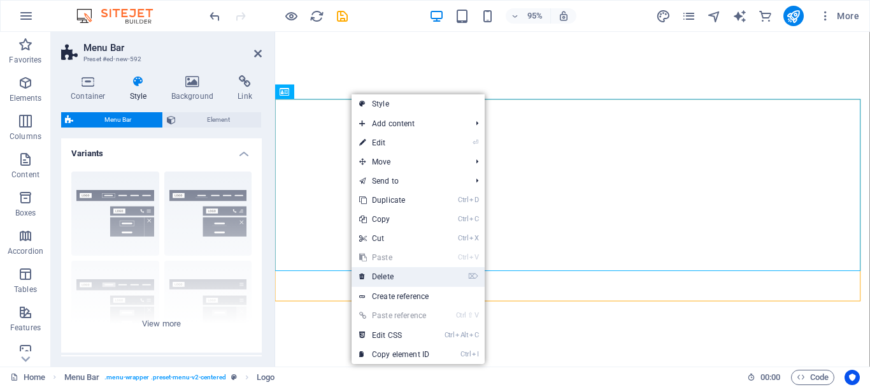
click at [384, 274] on link "⌦ Delete" at bounding box center [394, 276] width 85 height 19
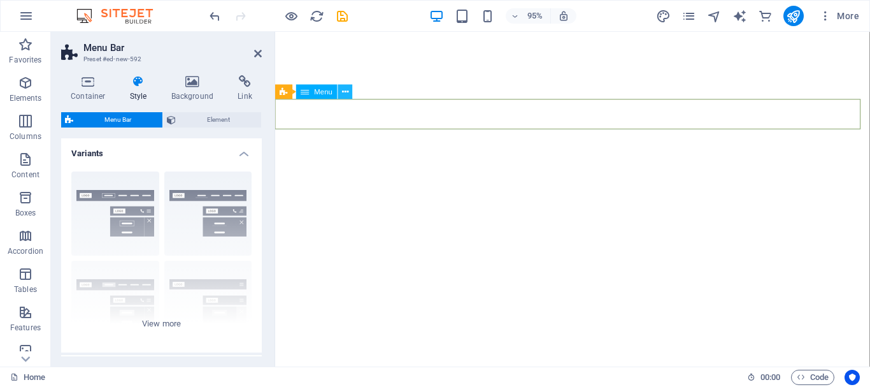
click at [341, 92] on button at bounding box center [345, 92] width 15 height 15
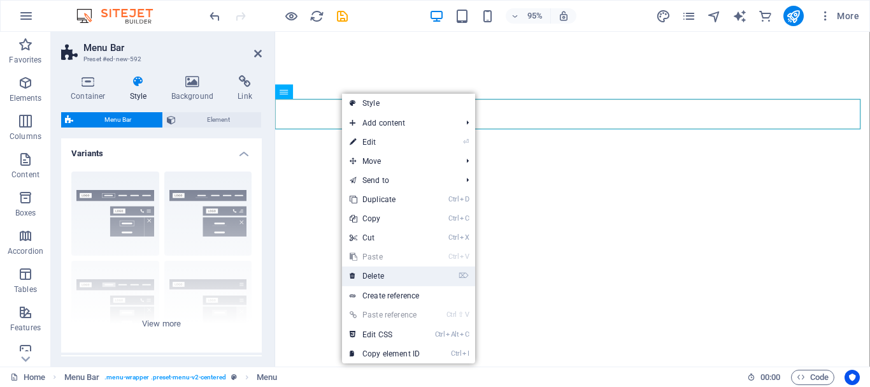
click at [377, 273] on link "⌦ Delete" at bounding box center [384, 275] width 85 height 19
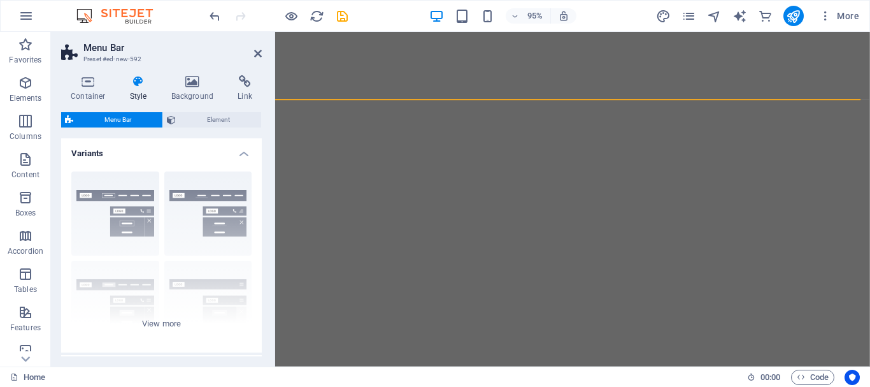
click at [248, 48] on h2 "Menu Bar" at bounding box center [172, 47] width 178 height 11
click at [258, 53] on icon at bounding box center [258, 53] width 8 height 10
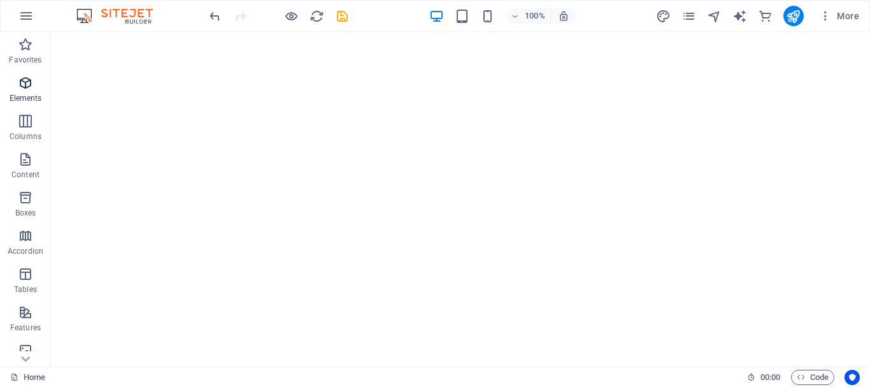
click at [35, 83] on span "Elements" at bounding box center [25, 90] width 51 height 31
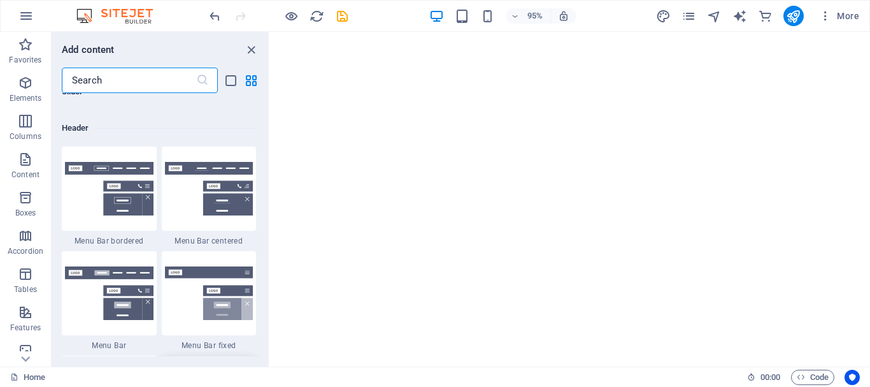
scroll to position [7758, 0]
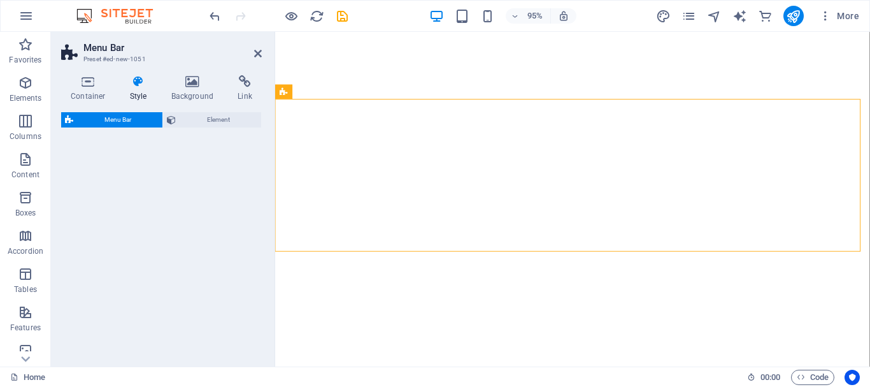
select select "rem"
select select "preset-menu-v2-border"
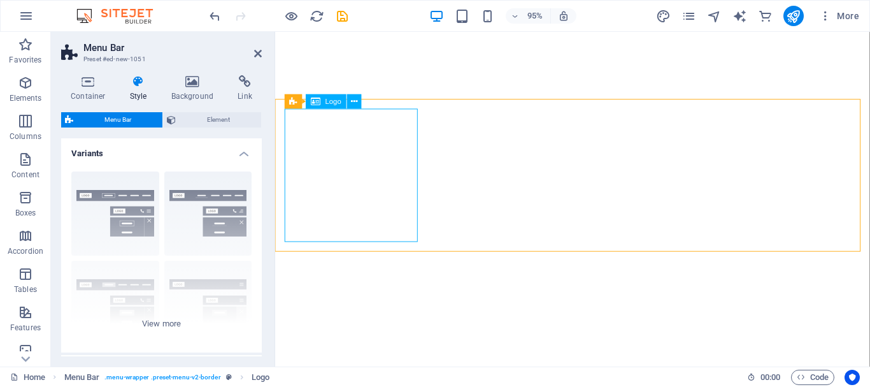
select select "px"
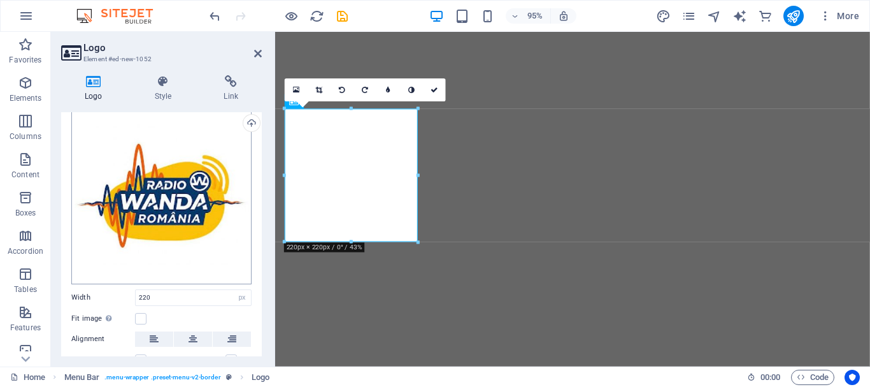
scroll to position [127, 0]
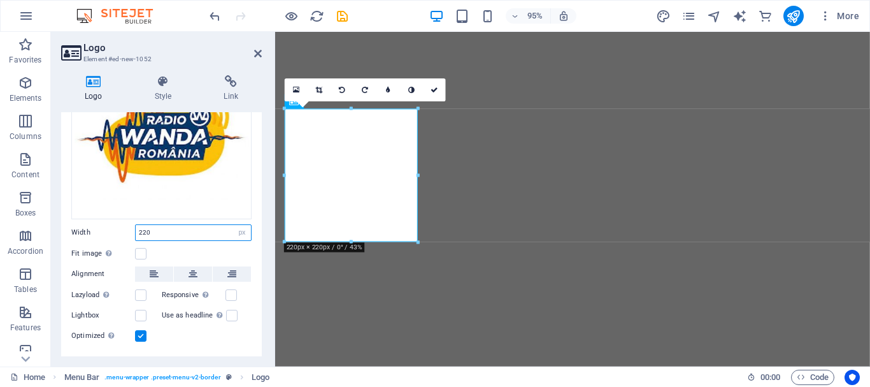
click at [158, 225] on input "220" at bounding box center [193, 232] width 115 height 15
type input "2"
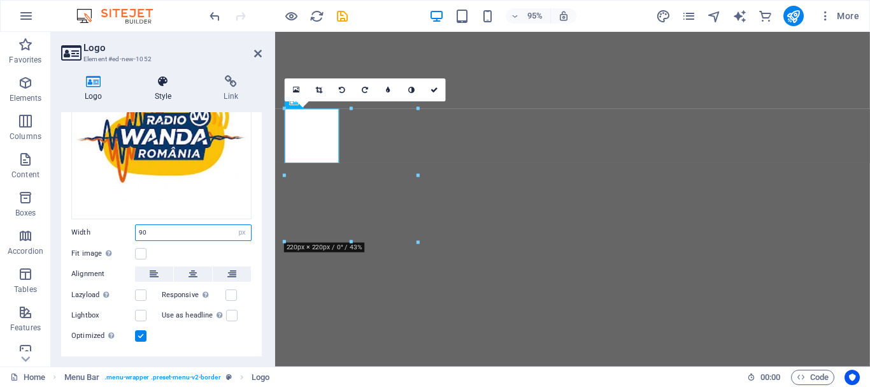
type input "90"
click at [169, 83] on icon at bounding box center [163, 81] width 64 height 13
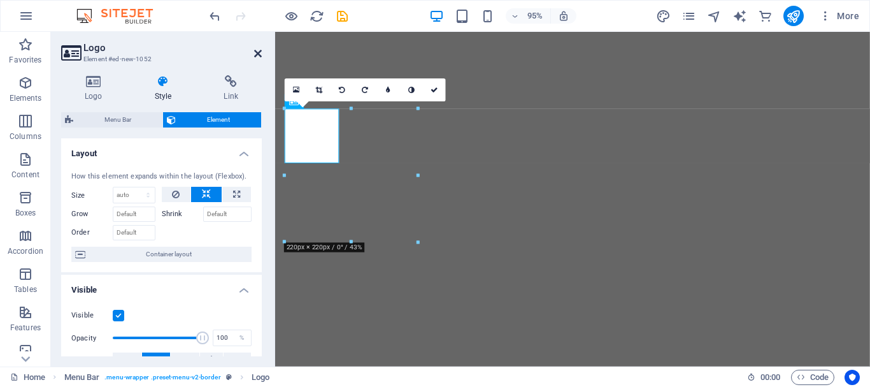
click at [257, 53] on icon at bounding box center [258, 53] width 8 height 10
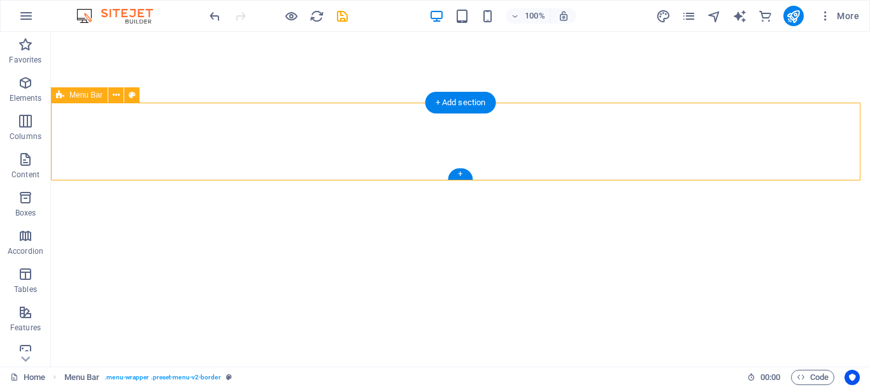
select select "rem"
select select "preset-menu-v2-border"
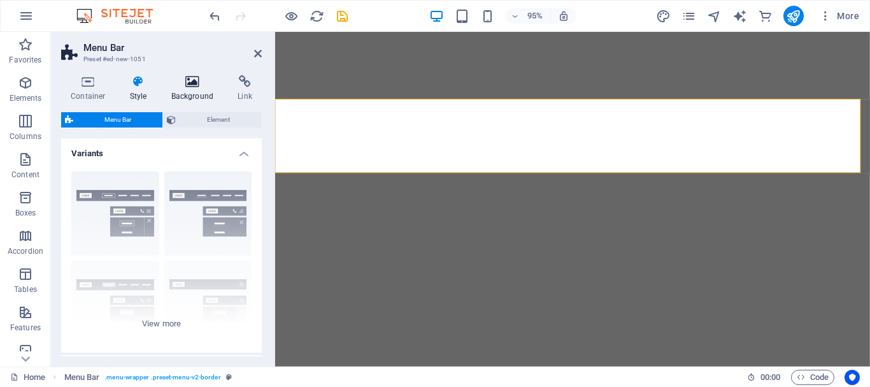
click at [177, 87] on icon at bounding box center [193, 81] width 62 height 13
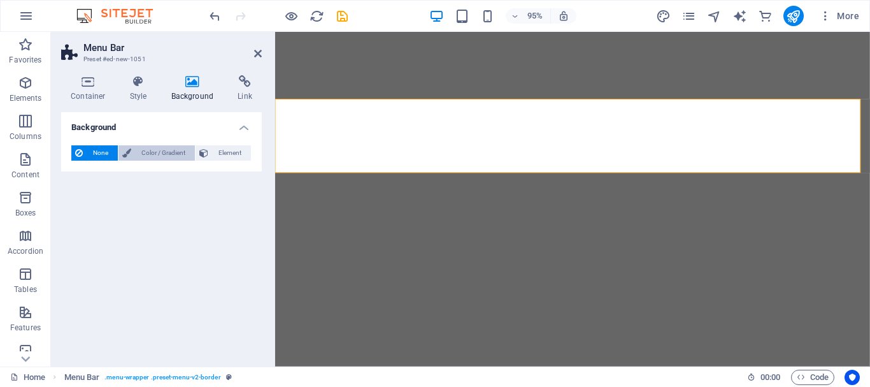
click at [144, 146] on span "Color / Gradient" at bounding box center [163, 152] width 56 height 15
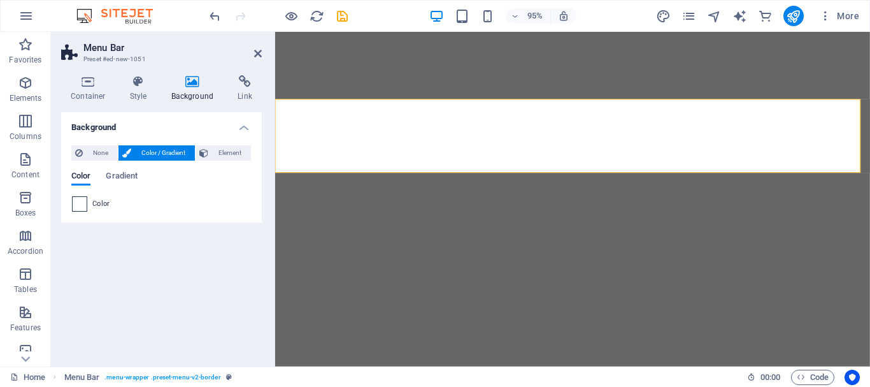
click at [79, 202] on span at bounding box center [80, 204] width 14 height 14
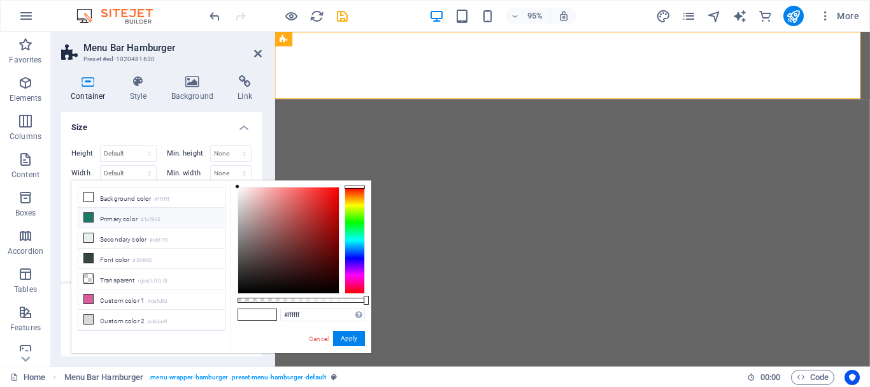
click at [80, 215] on li "Primary color #1b7865" at bounding box center [151, 218] width 147 height 20
type input "#1b7865"
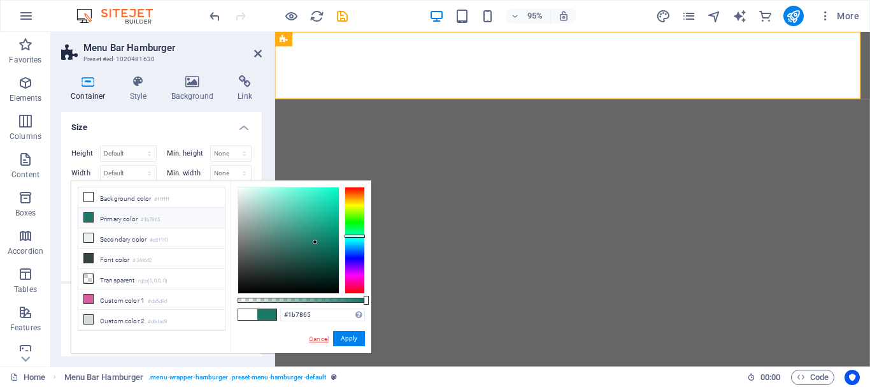
click at [317, 334] on link "Cancel" at bounding box center [319, 339] width 22 height 10
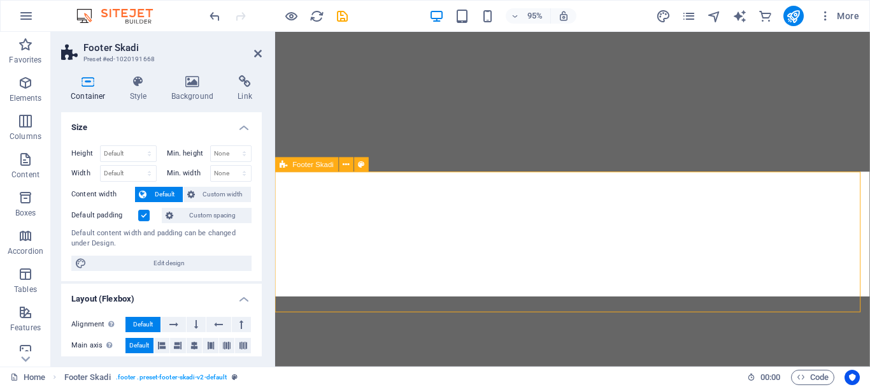
select select "rem"
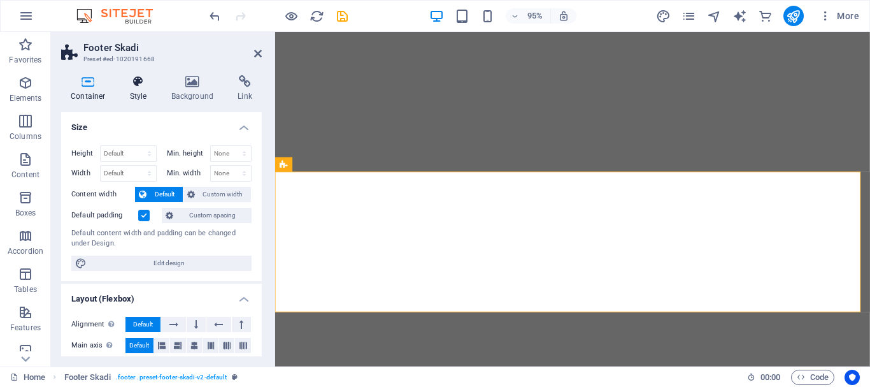
click at [138, 89] on h4 "Style" at bounding box center [140, 88] width 41 height 27
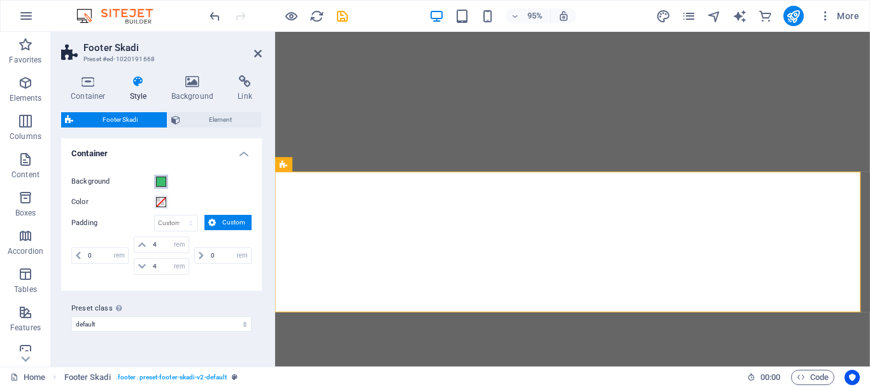
click at [159, 180] on span at bounding box center [161, 181] width 10 height 10
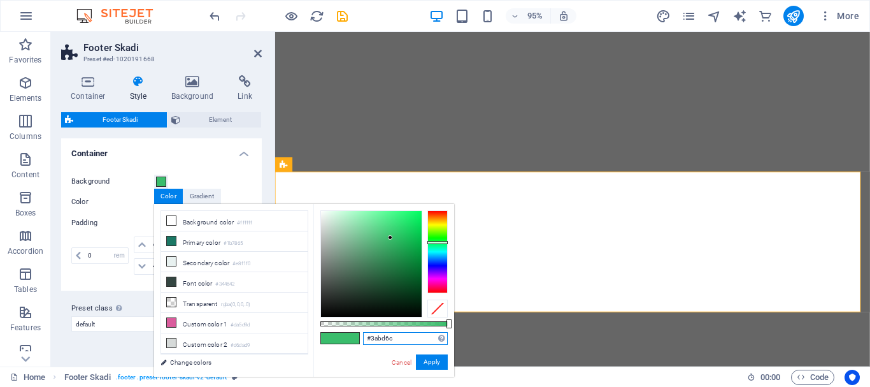
drag, startPoint x: 395, startPoint y: 336, endPoint x: 369, endPoint y: 336, distance: 26.1
click at [369, 336] on input "#3abd6c" at bounding box center [405, 338] width 85 height 13
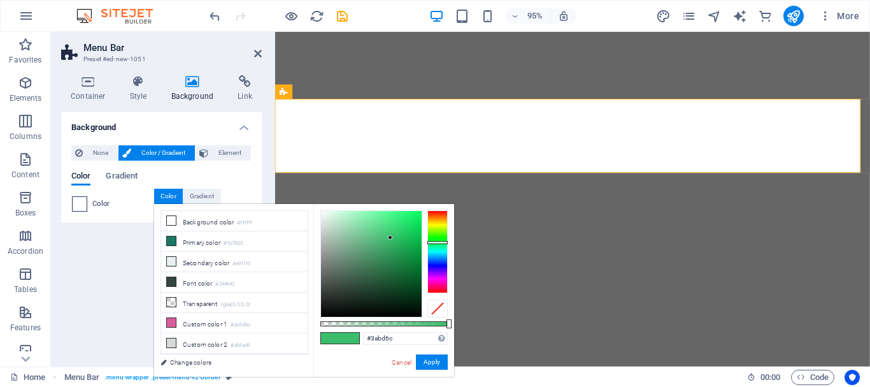
click at [79, 203] on span at bounding box center [80, 204] width 14 height 14
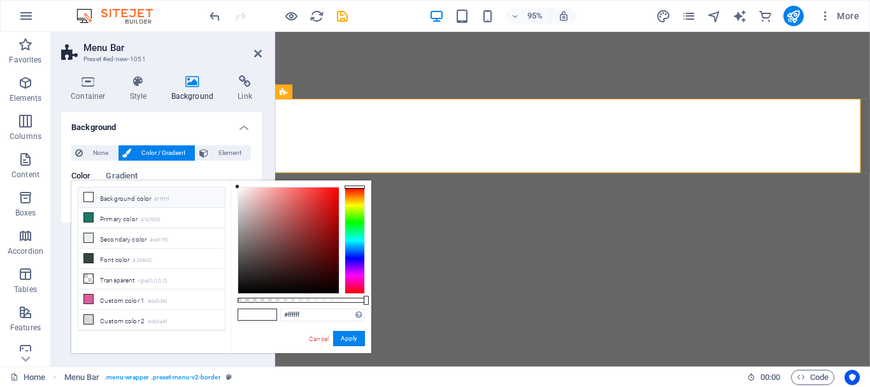
drag, startPoint x: 86, startPoint y: 198, endPoint x: 91, endPoint y: 203, distance: 6.8
click at [87, 198] on icon at bounding box center [88, 196] width 9 height 9
drag, startPoint x: 315, startPoint y: 307, endPoint x: 271, endPoint y: 312, distance: 44.3
click at [271, 312] on div "#ffffff Supported formats #0852ed rgb(8, 82, 237) rgba(8, 82, 237, 90%) hsv(221…" at bounding box center [301, 358] width 141 height 357
drag, startPoint x: 302, startPoint y: 311, endPoint x: 268, endPoint y: 313, distance: 34.5
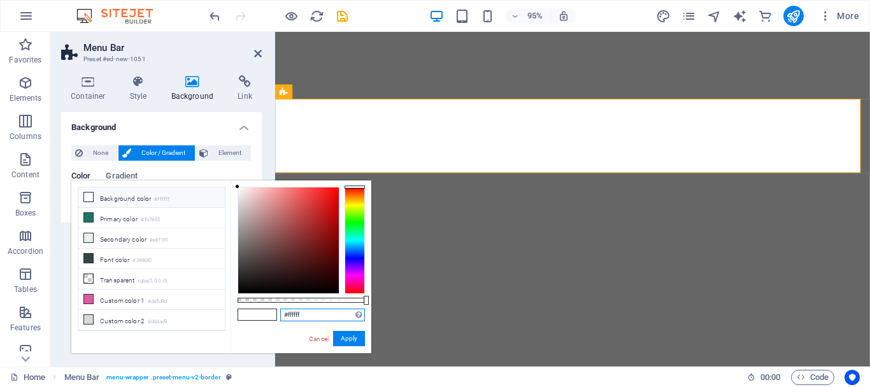
click at [268, 313] on div "#ffffff Supported formats #0852ed rgb(8, 82, 237) rgba(8, 82, 237, 90%) hsv(221…" at bounding box center [301, 358] width 141 height 357
paste input "#3abd6c"
type input "#3abd6c"
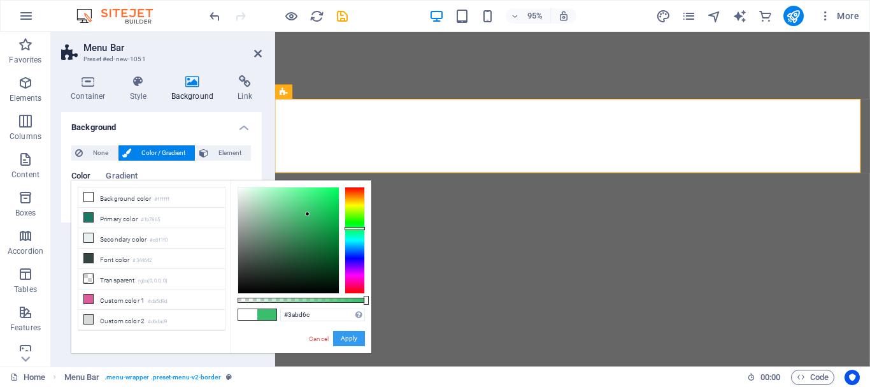
click at [353, 336] on button "Apply" at bounding box center [349, 338] width 32 height 15
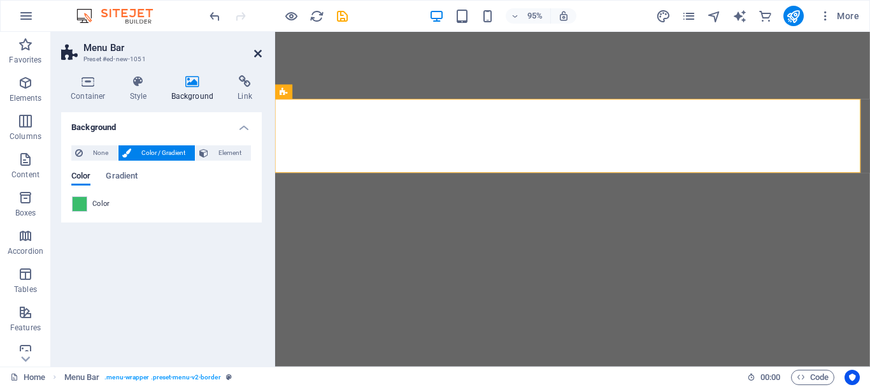
click at [260, 54] on icon at bounding box center [258, 53] width 8 height 10
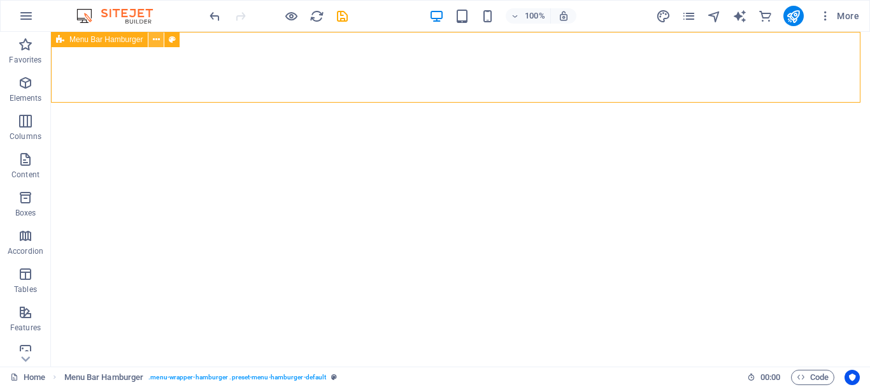
click at [156, 41] on icon at bounding box center [156, 39] width 7 height 13
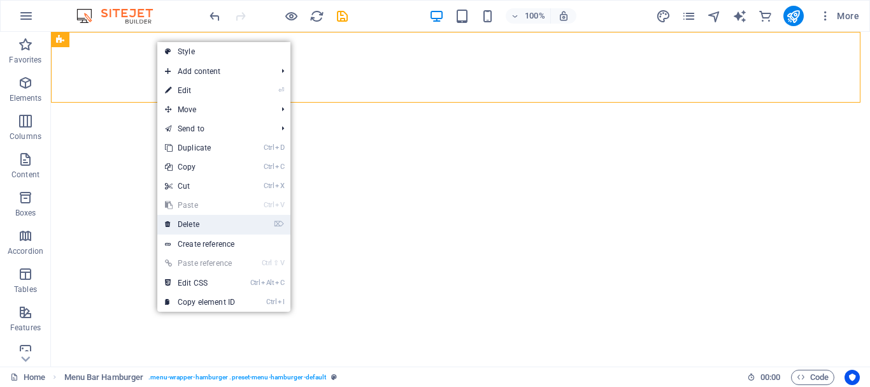
click at [198, 220] on link "⌦ Delete" at bounding box center [199, 224] width 85 height 19
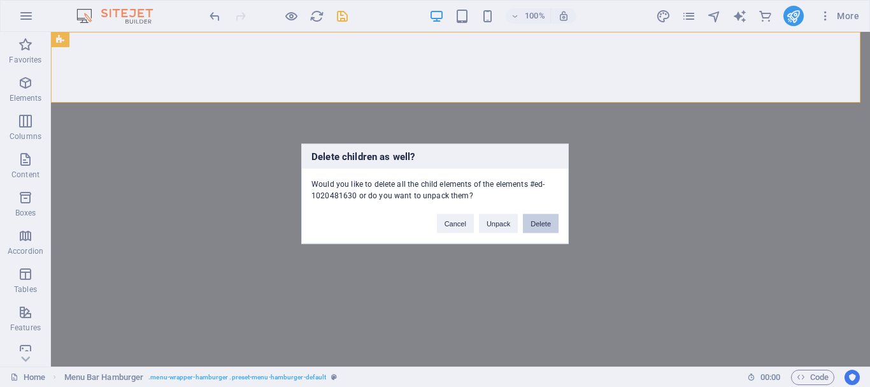
click at [535, 218] on button "Delete" at bounding box center [541, 222] width 36 height 19
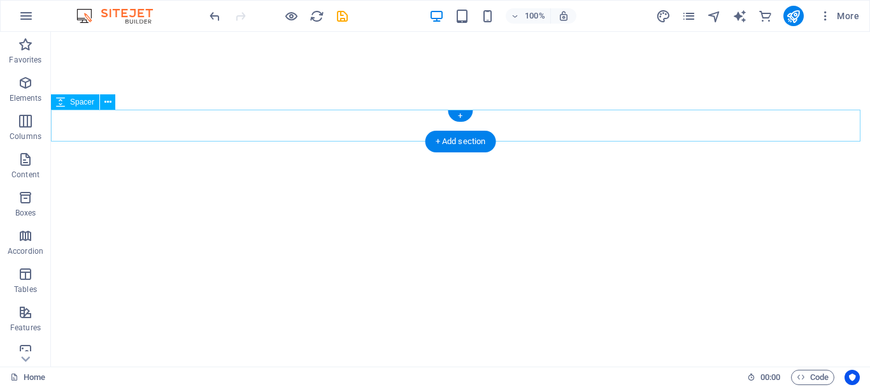
select select "px"
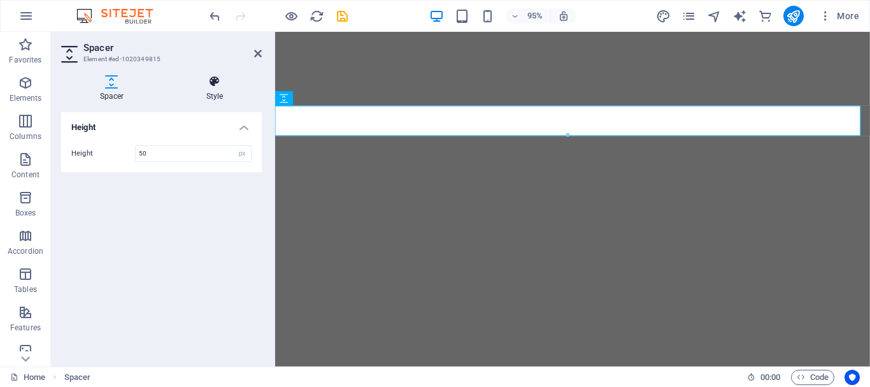
click at [204, 95] on h4 "Style" at bounding box center [215, 88] width 94 height 27
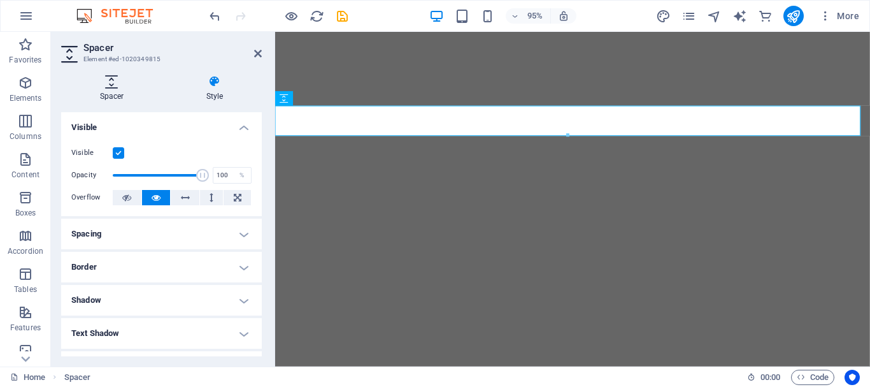
click at [116, 94] on h4 "Spacer" at bounding box center [114, 88] width 106 height 27
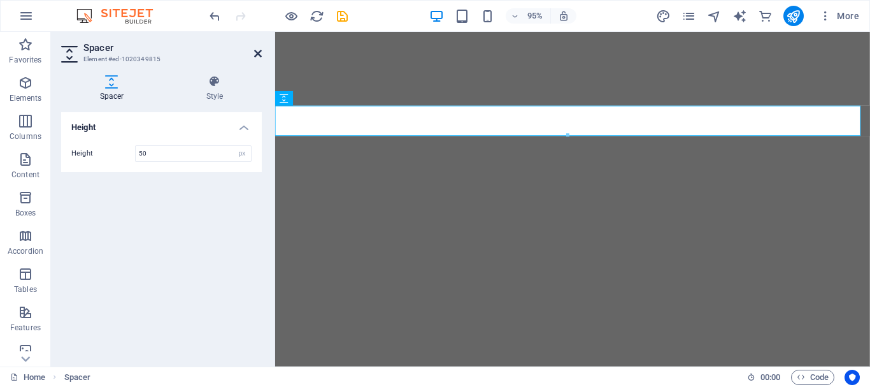
click at [257, 50] on icon at bounding box center [258, 53] width 8 height 10
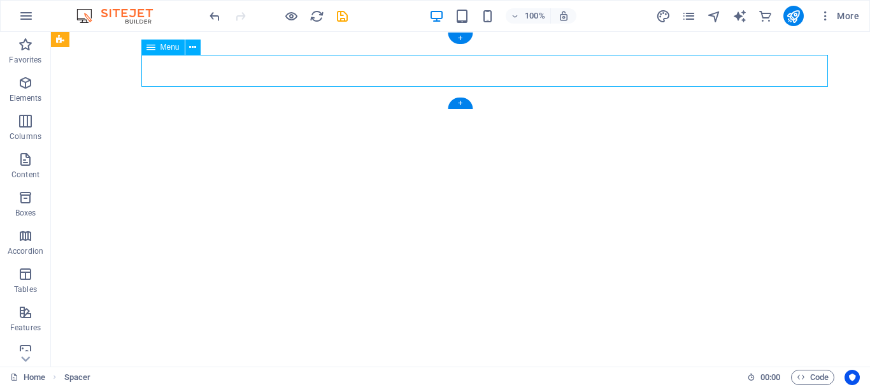
select select
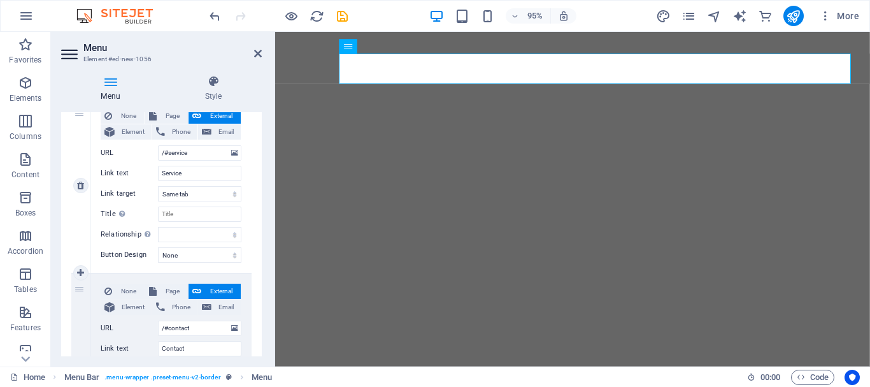
scroll to position [422, 0]
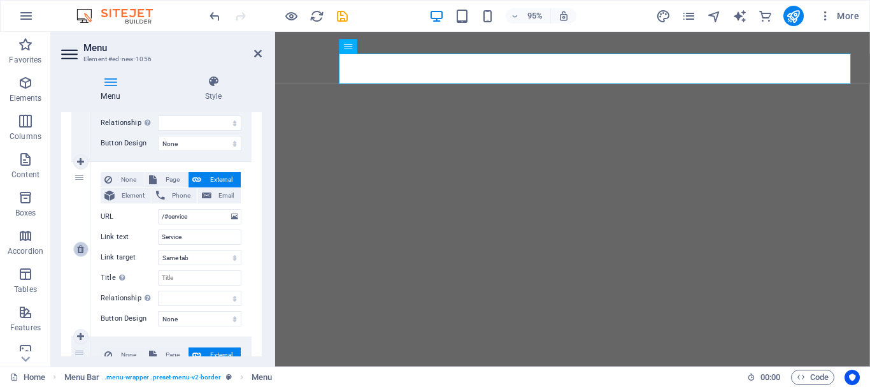
click at [82, 248] on icon at bounding box center [80, 249] width 7 height 9
select select
type input "/#contact"
type input "Contact"
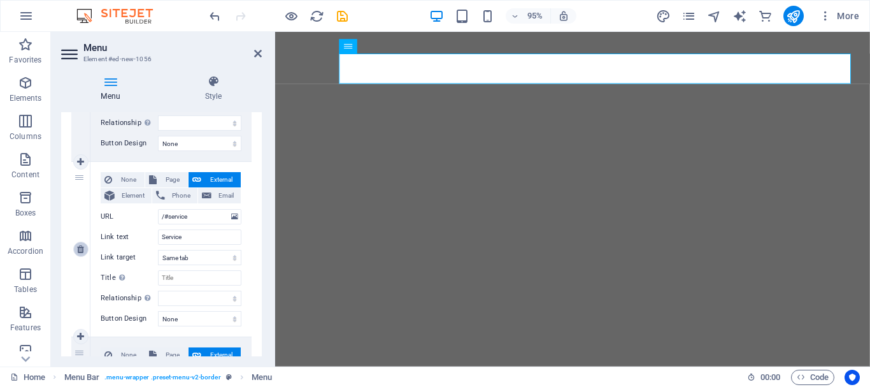
select select
click at [260, 53] on icon at bounding box center [258, 53] width 8 height 10
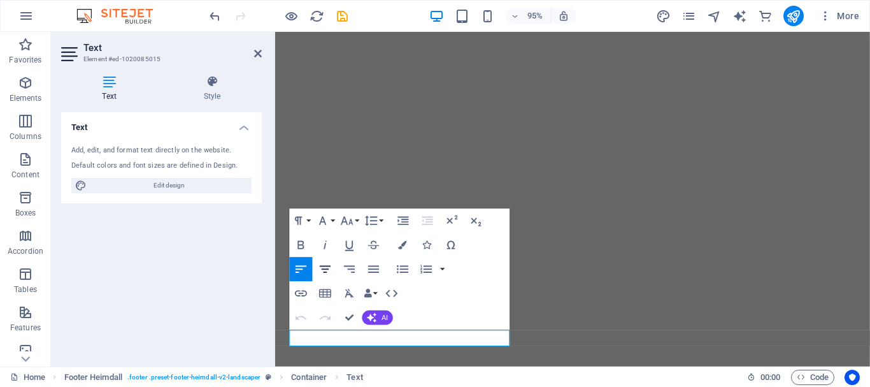
click at [322, 267] on icon "button" at bounding box center [325, 269] width 15 height 15
click at [302, 266] on icon "button" at bounding box center [301, 269] width 11 height 7
click at [318, 267] on button "Align Center" at bounding box center [325, 269] width 23 height 24
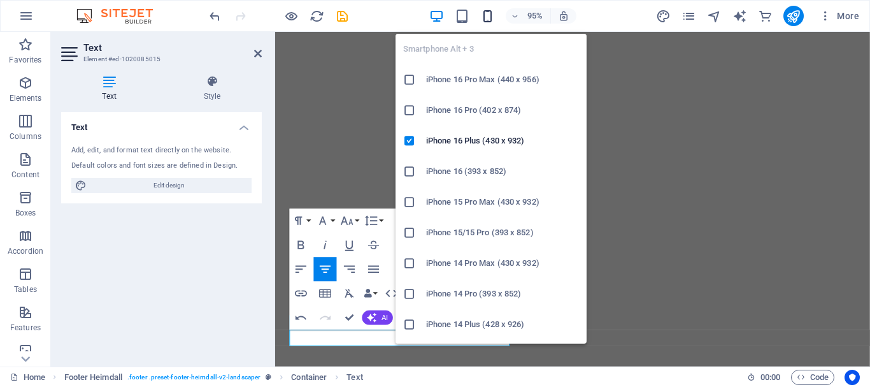
click at [488, 16] on icon "button" at bounding box center [487, 16] width 15 height 15
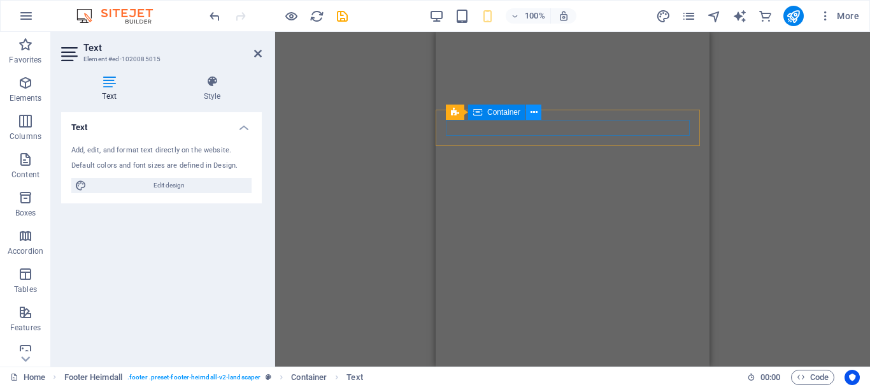
click at [531, 115] on icon at bounding box center [534, 112] width 7 height 13
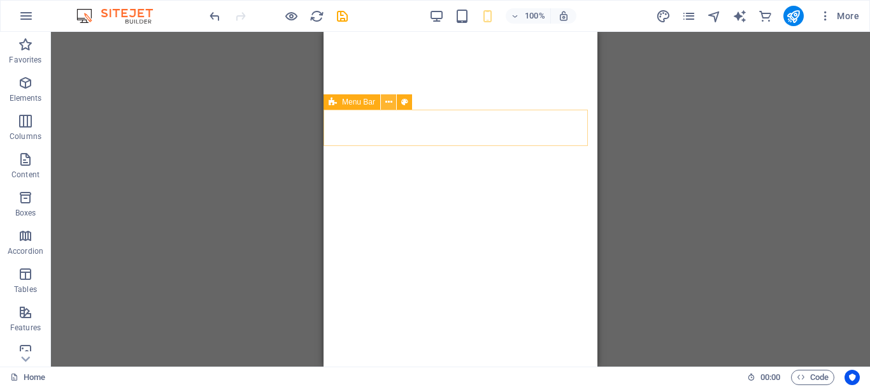
click at [387, 101] on icon at bounding box center [388, 102] width 7 height 13
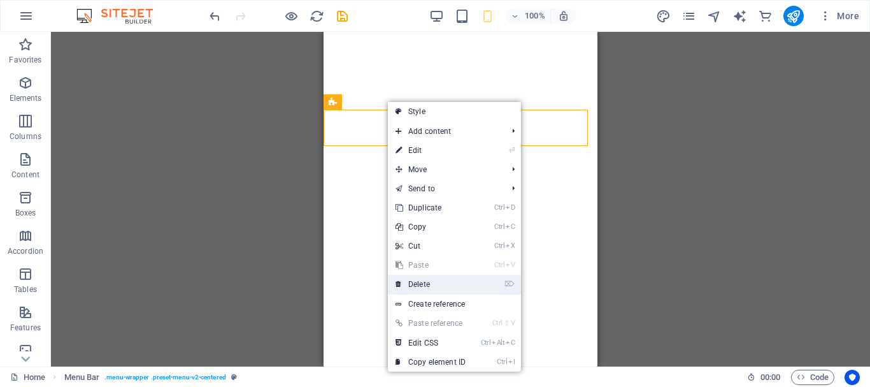
click at [420, 280] on link "⌦ Delete" at bounding box center [430, 284] width 85 height 19
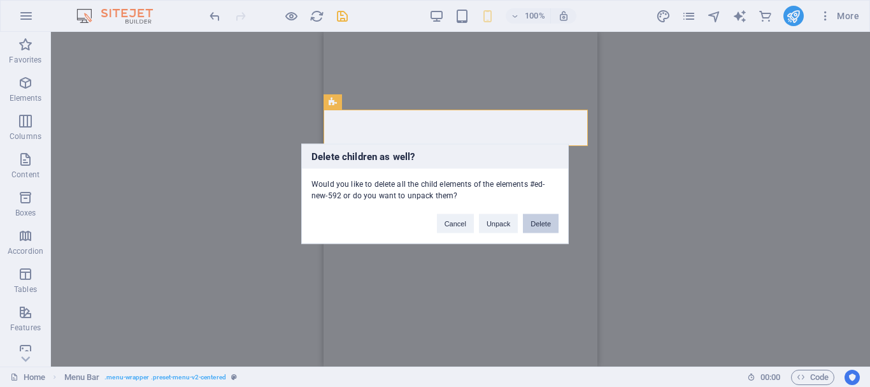
click at [543, 224] on button "Delete" at bounding box center [541, 222] width 36 height 19
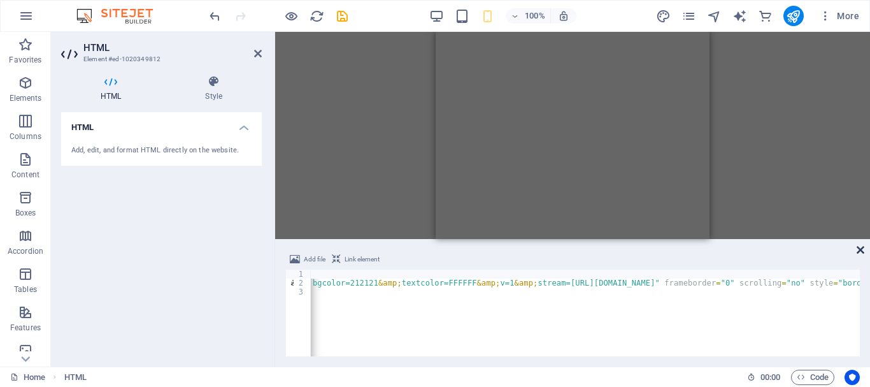
click at [861, 250] on icon at bounding box center [861, 250] width 8 height 10
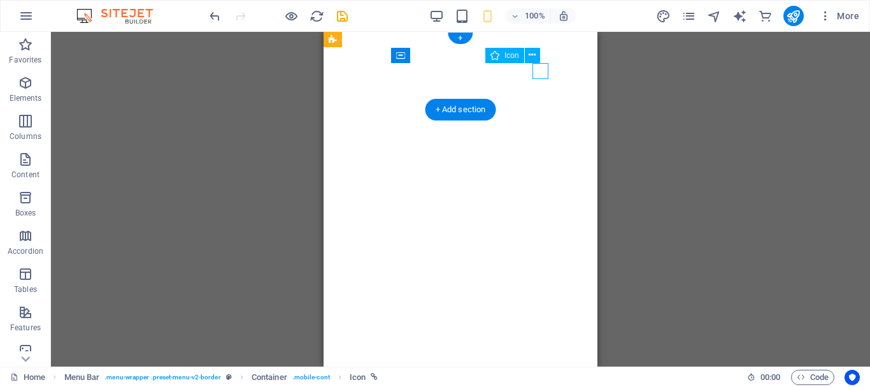
select select "xMidYMid"
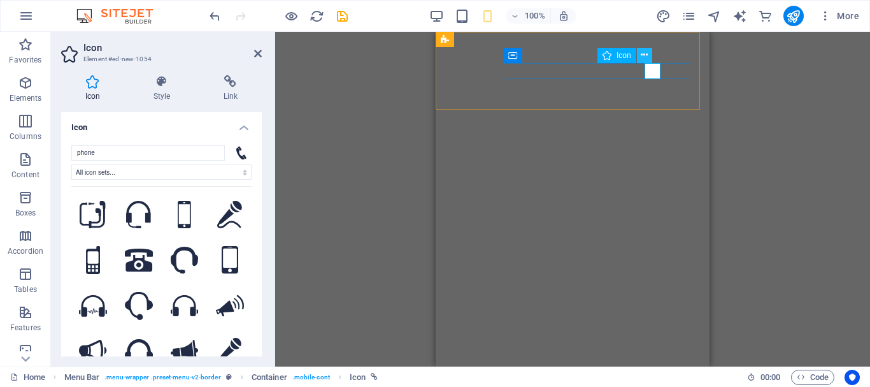
click at [646, 53] on icon at bounding box center [644, 54] width 7 height 13
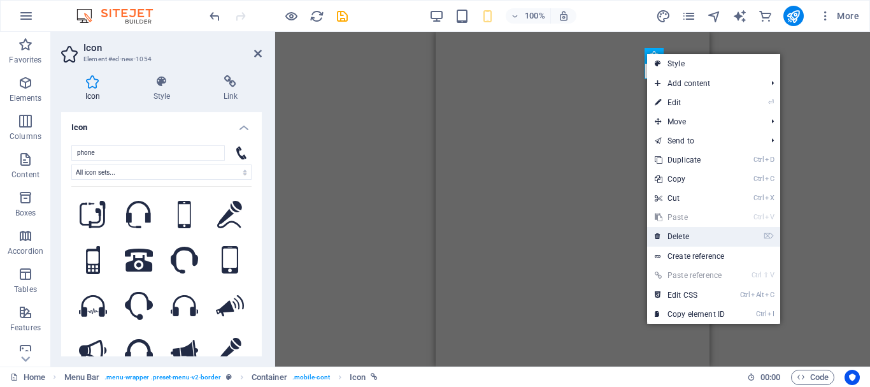
click at [680, 232] on link "⌦ Delete" at bounding box center [689, 236] width 85 height 19
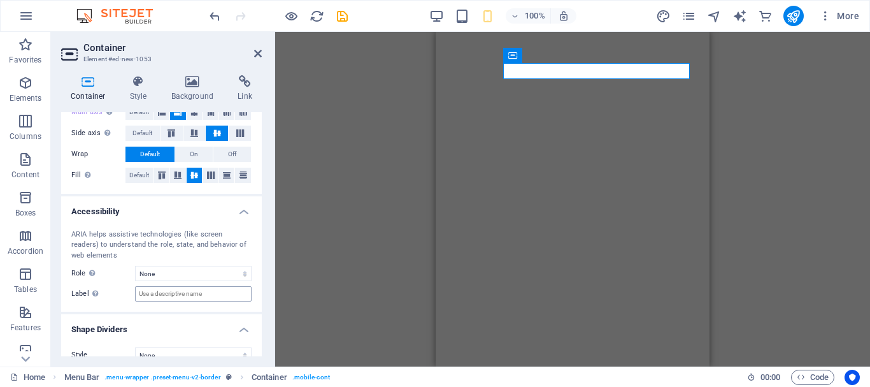
scroll to position [271, 0]
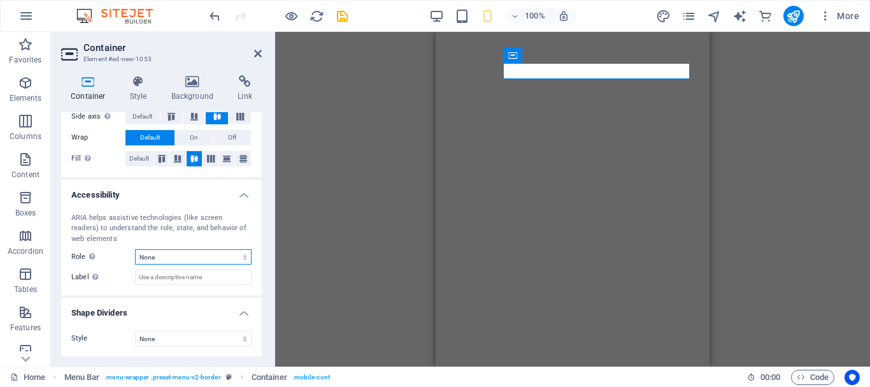
click at [168, 259] on select "None Alert Article Banner Comment Complementary Dialog Footer Header Marquee Pr…" at bounding box center [193, 256] width 117 height 15
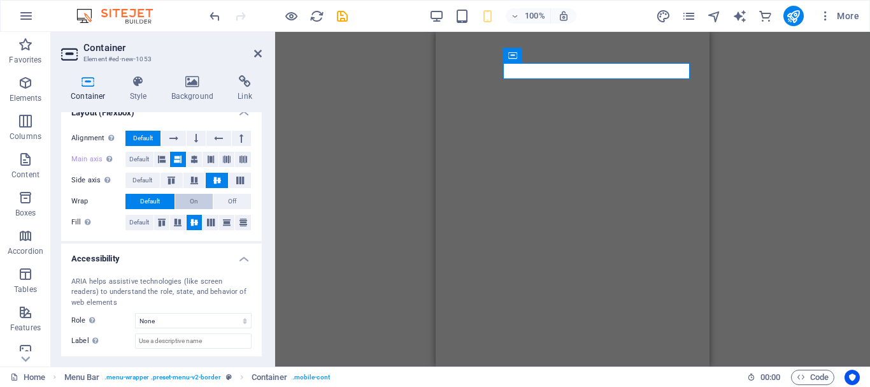
click at [193, 199] on span "On" at bounding box center [194, 201] width 8 height 15
click at [150, 200] on span "Default" at bounding box center [150, 201] width 20 height 15
click at [190, 178] on icon at bounding box center [194, 180] width 15 height 8
click at [216, 180] on icon at bounding box center [217, 180] width 15 height 8
click at [305, 156] on div "H2 HTML Spacer Logo Menu Bar Hamburger Spacer HTML Container Spacer H2 Image Sp…" at bounding box center [572, 199] width 595 height 334
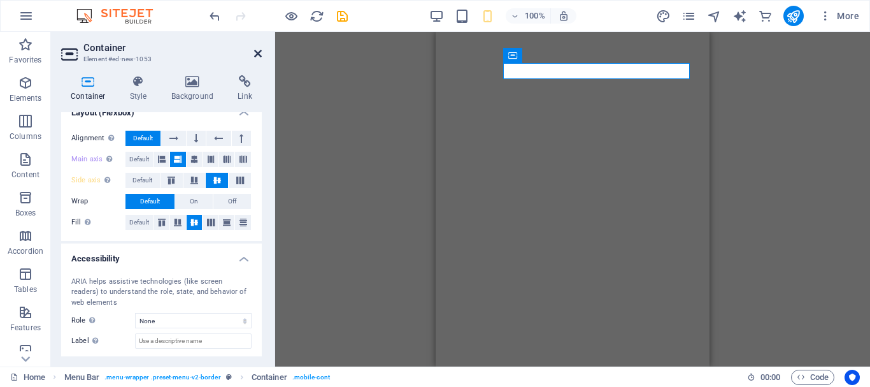
click at [259, 55] on icon at bounding box center [258, 53] width 8 height 10
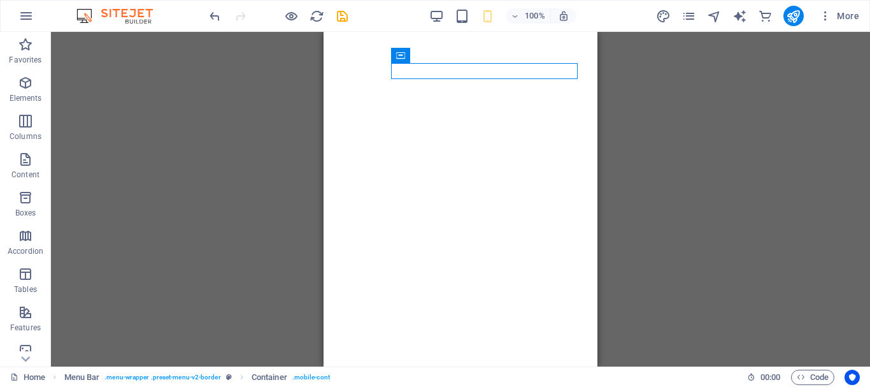
click at [612, 145] on div "H2 HTML Spacer Logo Menu Bar Hamburger Spacer HTML Container Spacer H2 Image Sp…" at bounding box center [460, 199] width 819 height 334
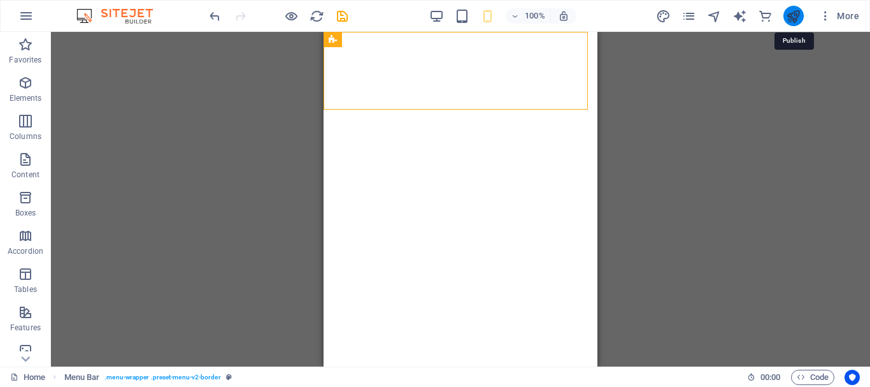
click at [796, 13] on icon "publish" at bounding box center [793, 16] width 15 height 15
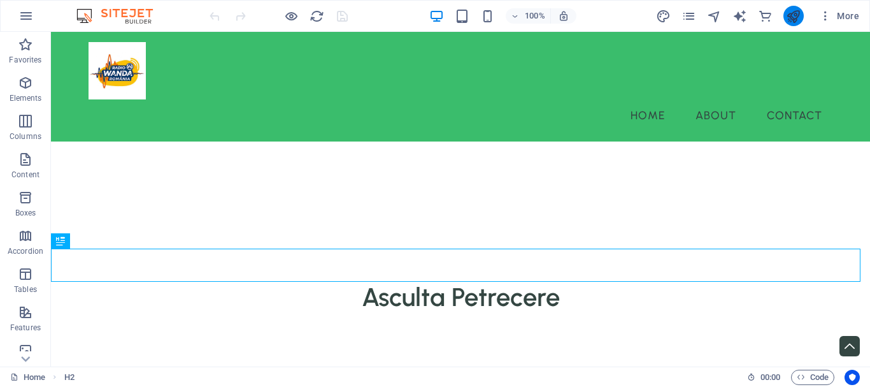
click at [795, 12] on icon "publish" at bounding box center [793, 16] width 15 height 15
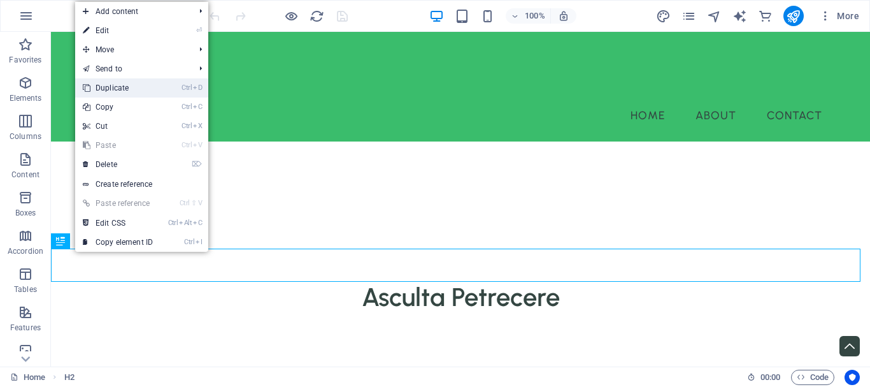
click at [141, 80] on link "Ctrl D Duplicate" at bounding box center [117, 87] width 85 height 19
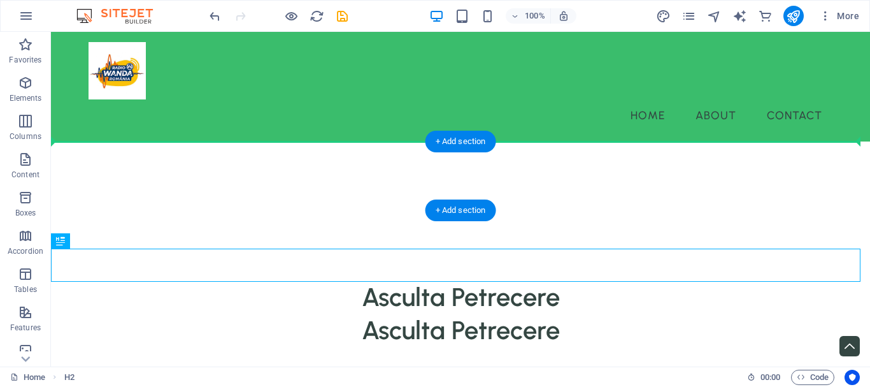
drag, startPoint x: 116, startPoint y: 277, endPoint x: 171, endPoint y: 142, distance: 145.2
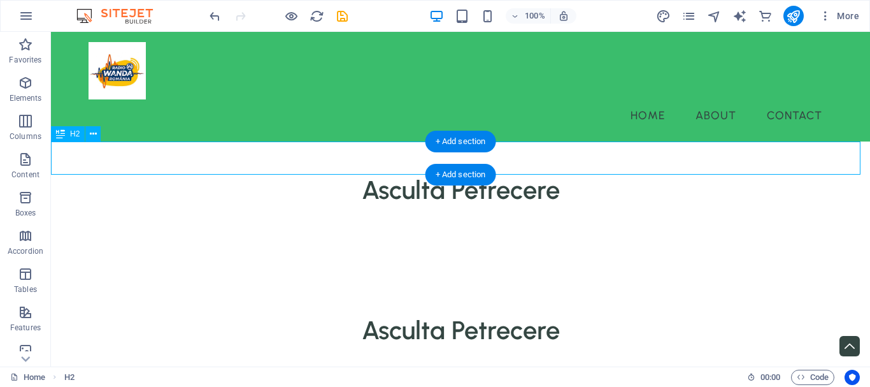
click at [568, 173] on div "Asculta Petrecere" at bounding box center [460, 189] width 819 height 33
click at [561, 173] on div "Asculta Petrecere" at bounding box center [460, 189] width 819 height 33
click at [560, 173] on div "Asculta Petrecere" at bounding box center [460, 189] width 819 height 33
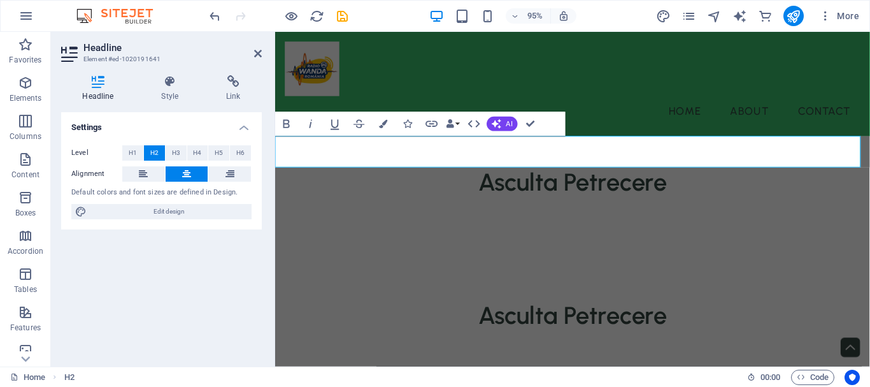
click at [691, 173] on h2 "Asculta Petrecere" at bounding box center [588, 189] width 626 height 33
drag, startPoint x: 257, startPoint y: 51, endPoint x: 205, endPoint y: 24, distance: 59.6
click at [257, 51] on icon at bounding box center [258, 53] width 8 height 10
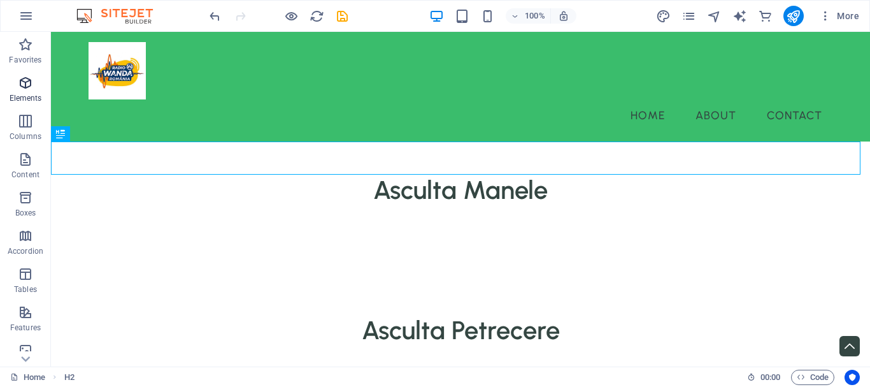
click at [23, 94] on p "Elements" at bounding box center [26, 98] width 32 height 10
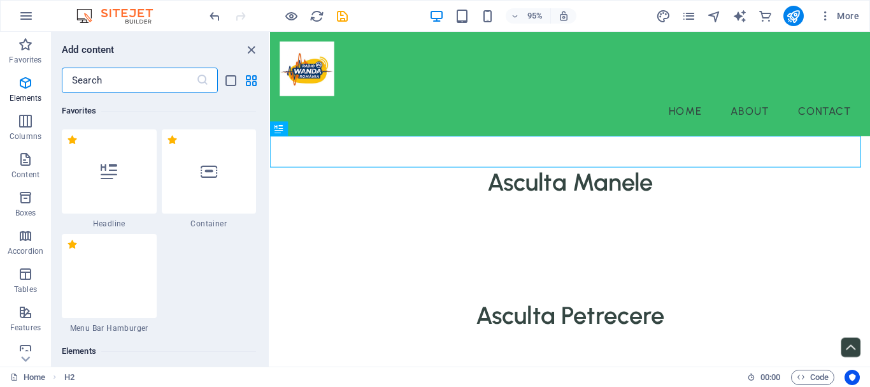
scroll to position [240, 0]
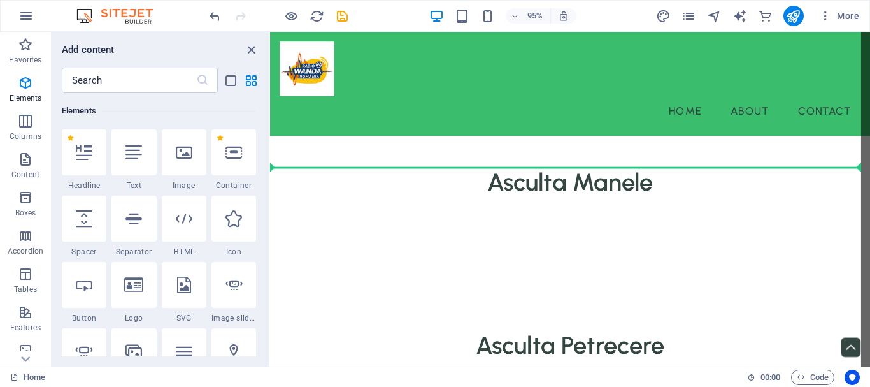
select select "px"
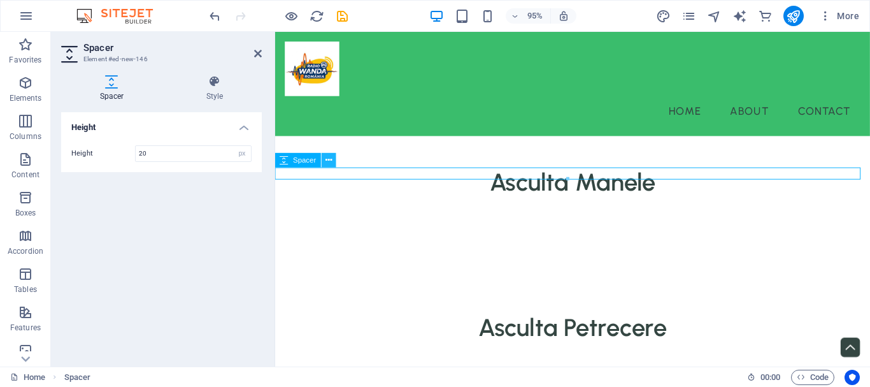
type input "20"
click at [329, 162] on icon at bounding box center [329, 160] width 6 height 13
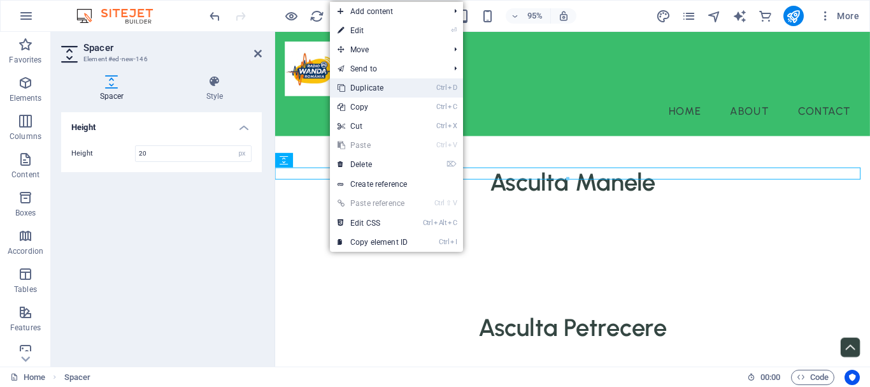
click at [368, 88] on link "Ctrl D Duplicate" at bounding box center [372, 87] width 85 height 19
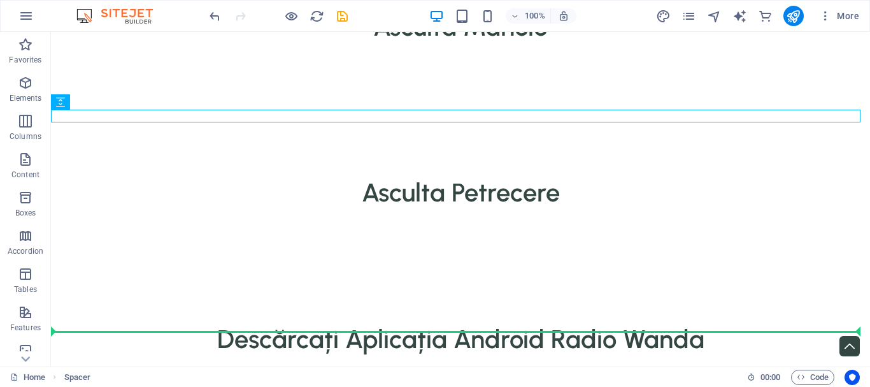
scroll to position [169, 0]
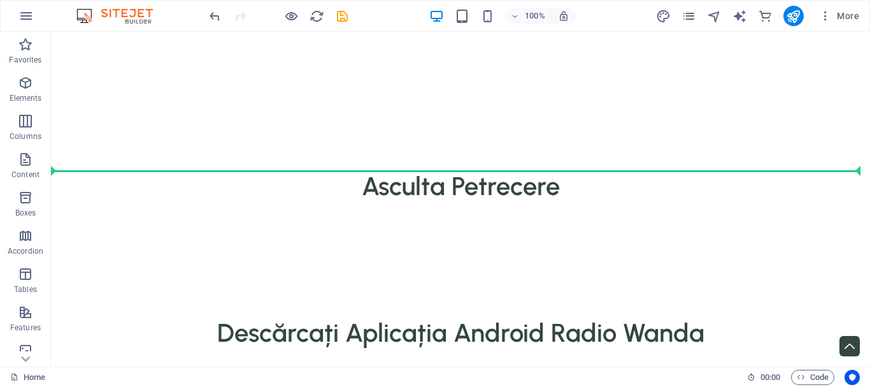
drag, startPoint x: 121, startPoint y: 210, endPoint x: 210, endPoint y: 178, distance: 93.9
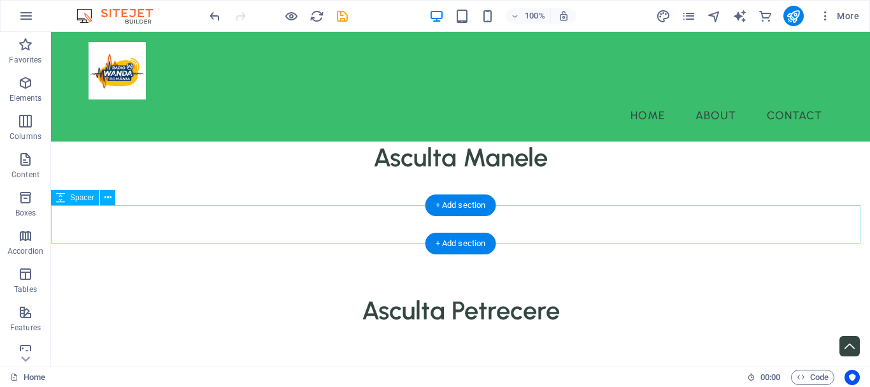
scroll to position [0, 0]
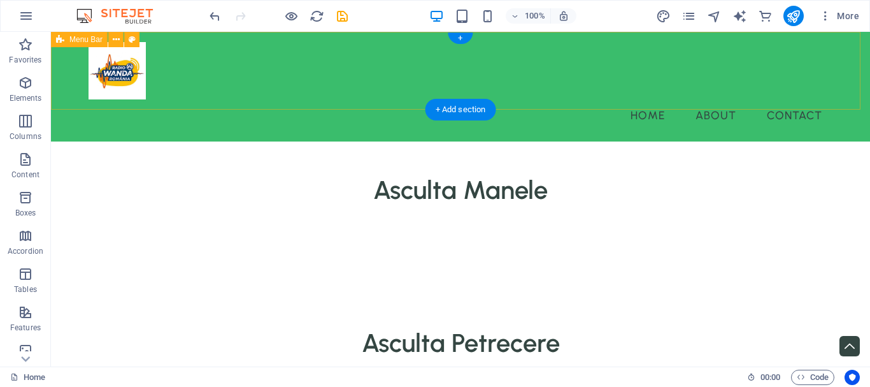
click at [59, 66] on div "Menu Home About Contact" at bounding box center [460, 87] width 819 height 110
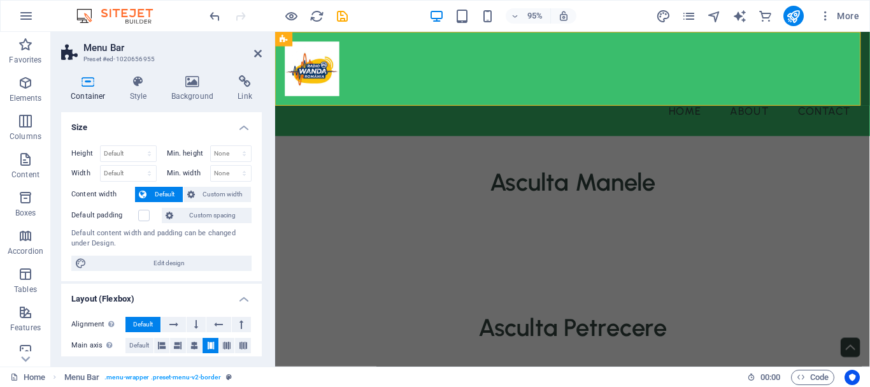
scroll to position [250, 0]
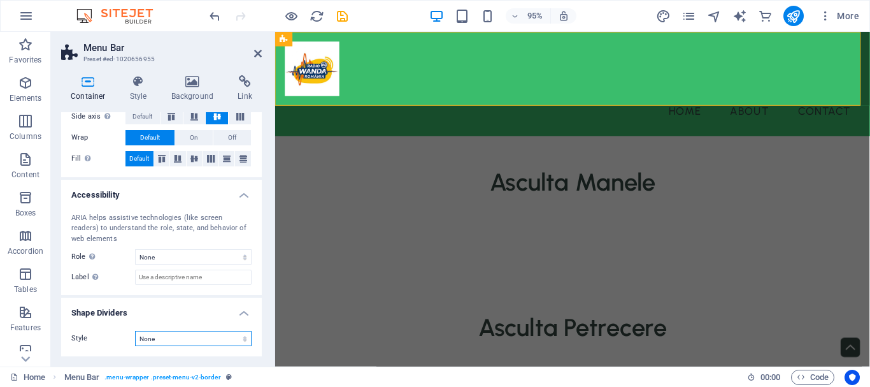
click at [172, 334] on select "None Triangle Square Diagonal Polygon 1 Polygon 2 Zigzag Multiple Zigzags Waves…" at bounding box center [193, 338] width 117 height 15
click at [167, 336] on select "None Triangle Square Diagonal Polygon 1 Polygon 2 Zigzag Multiple Zigzags Waves…" at bounding box center [193, 338] width 117 height 15
click at [169, 257] on select "None Alert Article Banner Comment Complementary Dialog Footer Header Marquee Pr…" at bounding box center [193, 256] width 117 height 15
click at [178, 278] on input "Label Use the ARIA label to provide a clear and descriptive name for elements t…" at bounding box center [193, 276] width 117 height 15
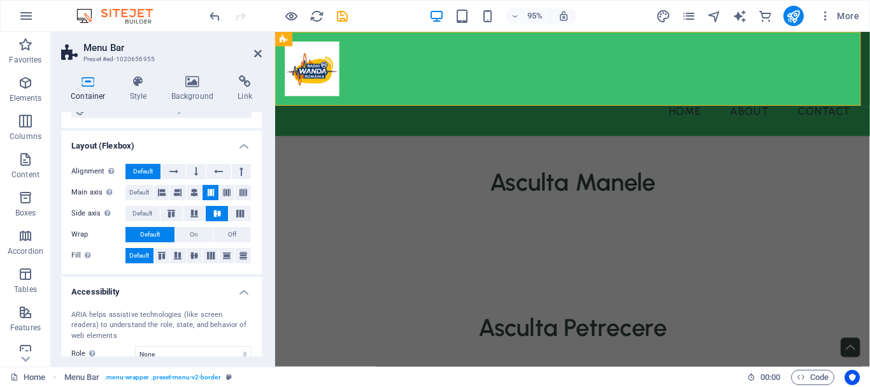
scroll to position [0, 0]
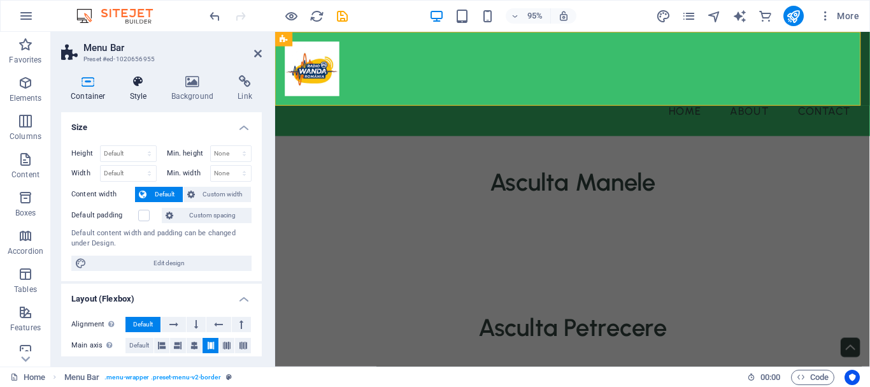
click at [139, 78] on icon at bounding box center [138, 81] width 36 height 13
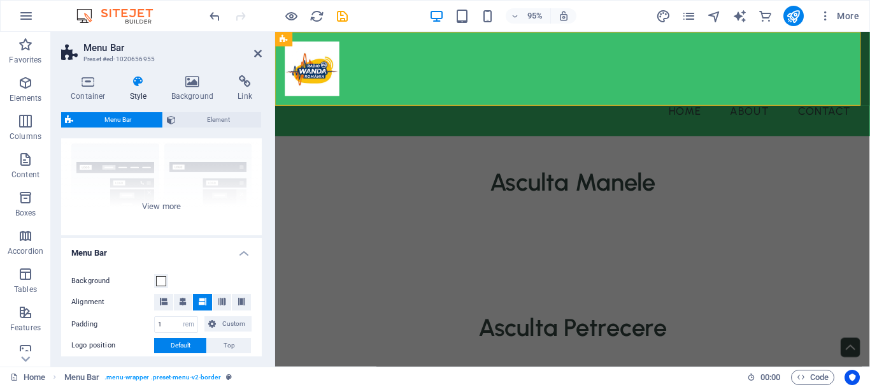
scroll to position [344, 0]
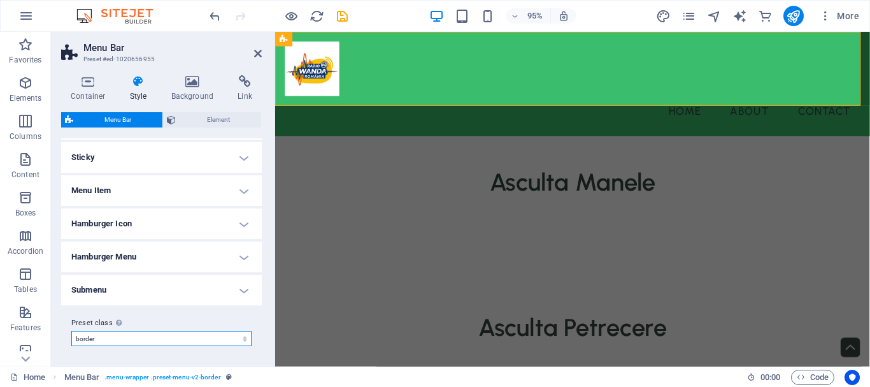
click at [192, 338] on select "landscaper landscaper-light border default loki centered Add preset class" at bounding box center [161, 338] width 180 height 15
click at [140, 341] on select "landscaper landscaper-light border default loki centered Add preset class" at bounding box center [161, 338] width 180 height 15
click at [205, 338] on select "landscaper landscaper-light border default loki centered Add preset class" at bounding box center [161, 338] width 180 height 15
click at [203, 341] on select "landscaper landscaper-light border default loki centered Add preset class" at bounding box center [161, 338] width 180 height 15
click at [162, 287] on h4 "Submenu" at bounding box center [161, 290] width 201 height 31
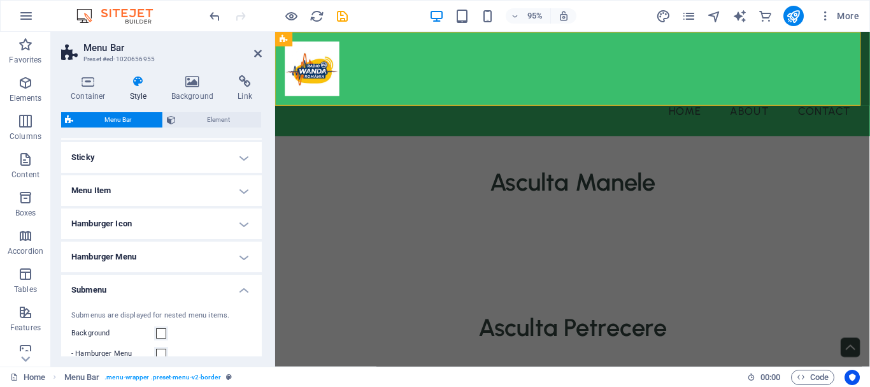
click at [162, 287] on h4 "Submenu" at bounding box center [161, 286] width 201 height 23
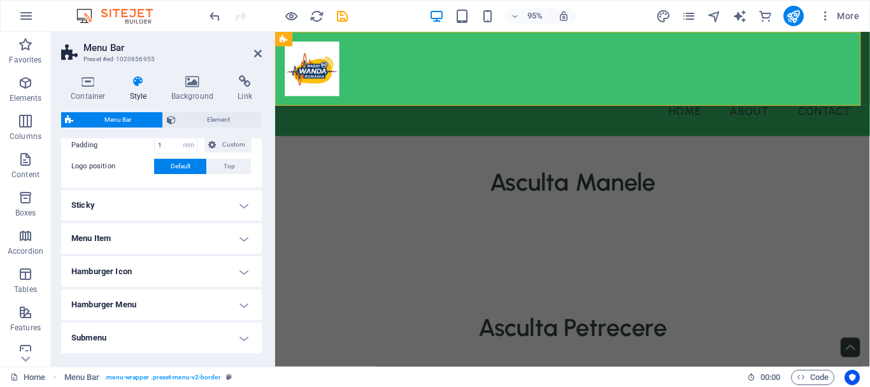
scroll to position [217, 0]
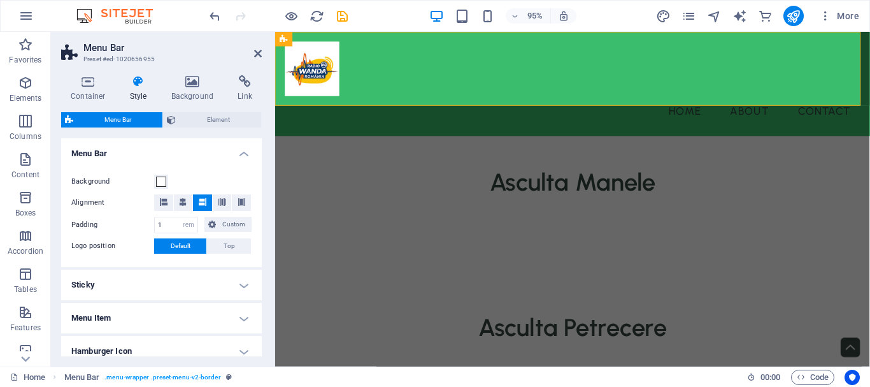
click at [157, 278] on h4 "Sticky" at bounding box center [161, 284] width 201 height 31
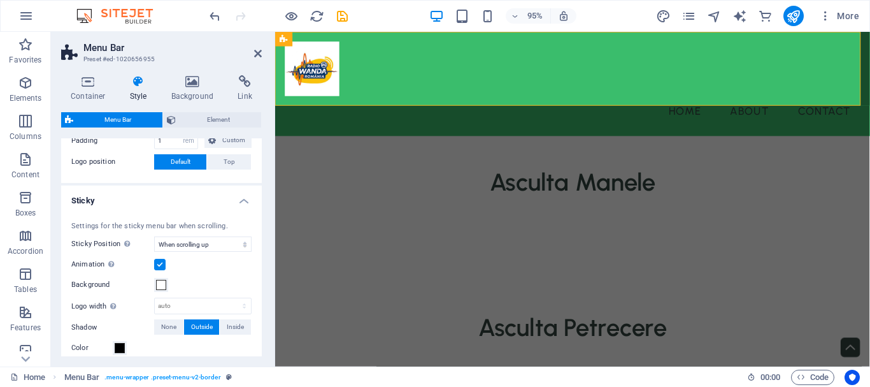
scroll to position [344, 0]
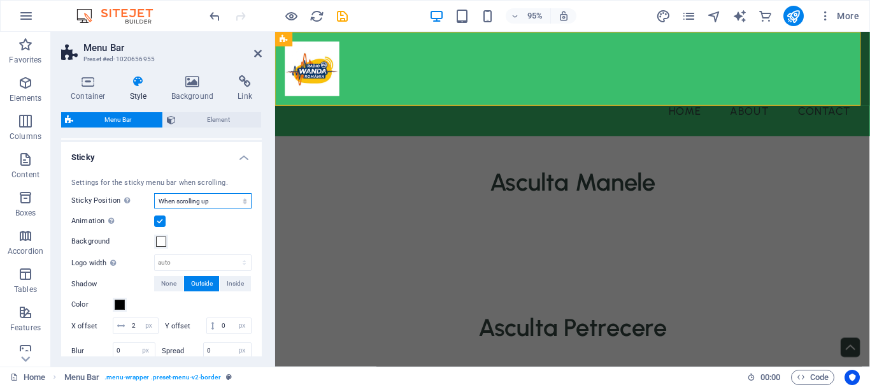
click at [190, 205] on select "Off Instant After menu After banner When scrolling up" at bounding box center [202, 200] width 97 height 15
select select "sticky_none"
click at [154, 193] on select "Off Instant After menu After banner When scrolling up" at bounding box center [202, 200] width 97 height 15
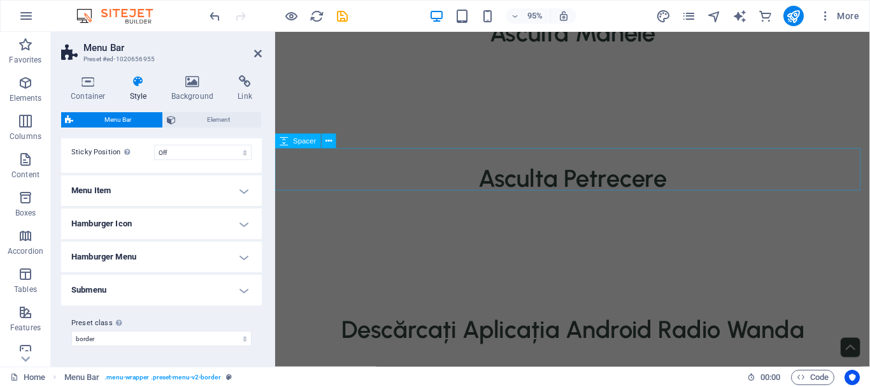
scroll to position [0, 0]
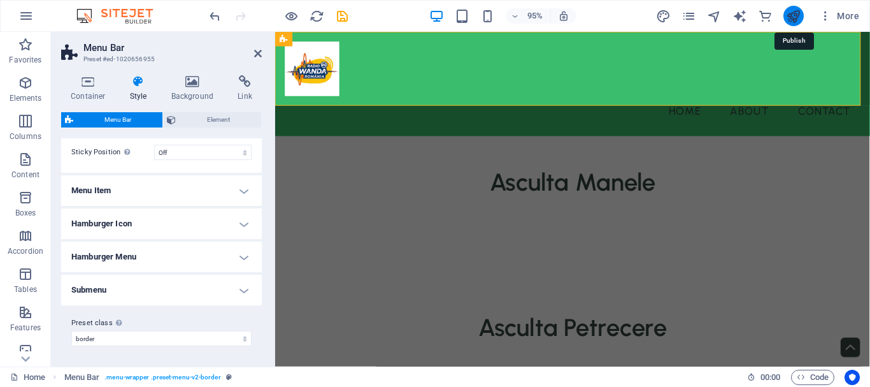
click at [790, 17] on icon "publish" at bounding box center [793, 16] width 15 height 15
